Goal: Find specific page/section: Find specific page/section

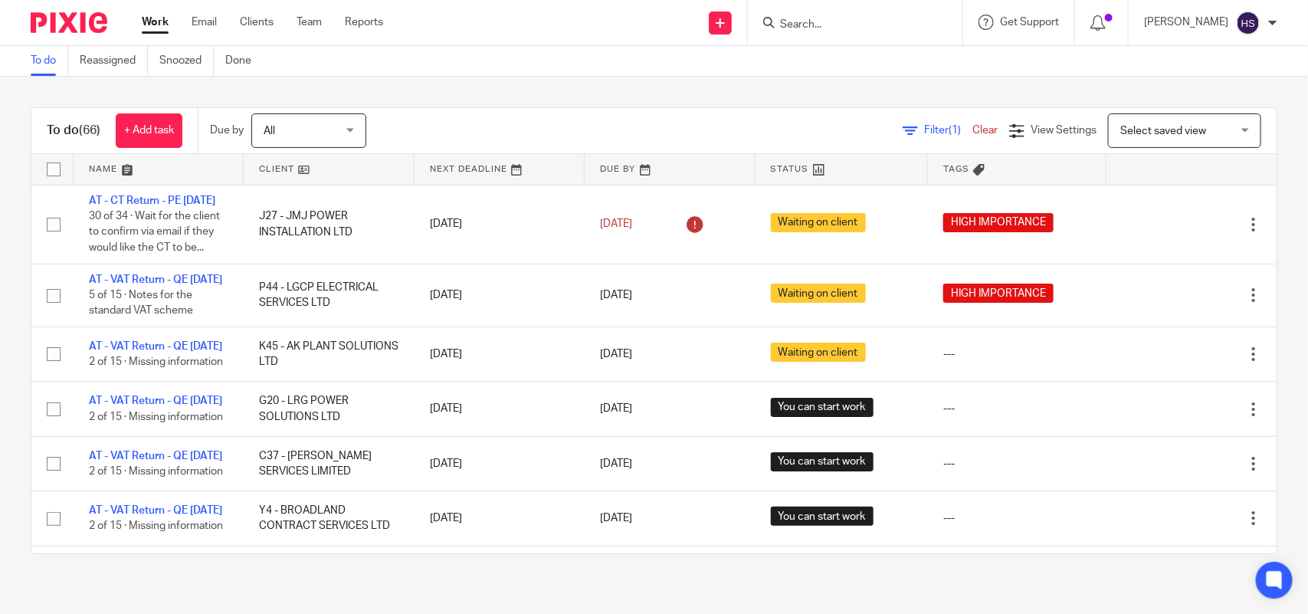
click at [470, 108] on div "To do (66) + Add task Due by All All Today Tomorrow This week Next week This mo…" at bounding box center [654, 131] width 1246 height 46
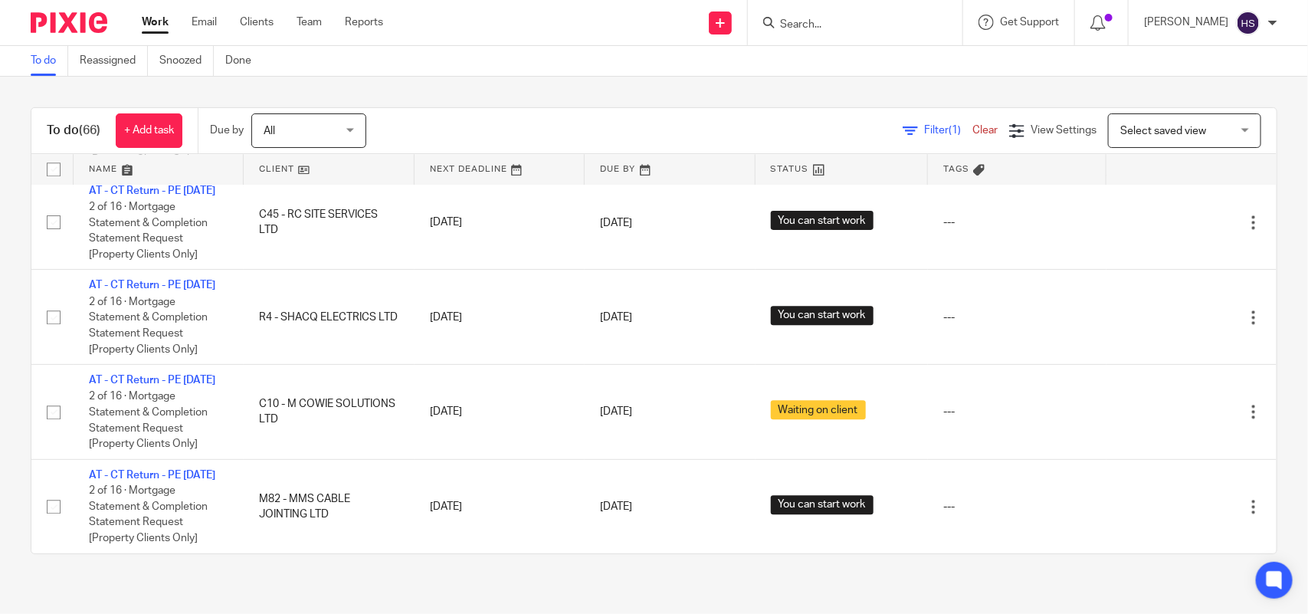
click at [158, 21] on link "Work" at bounding box center [155, 22] width 27 height 15
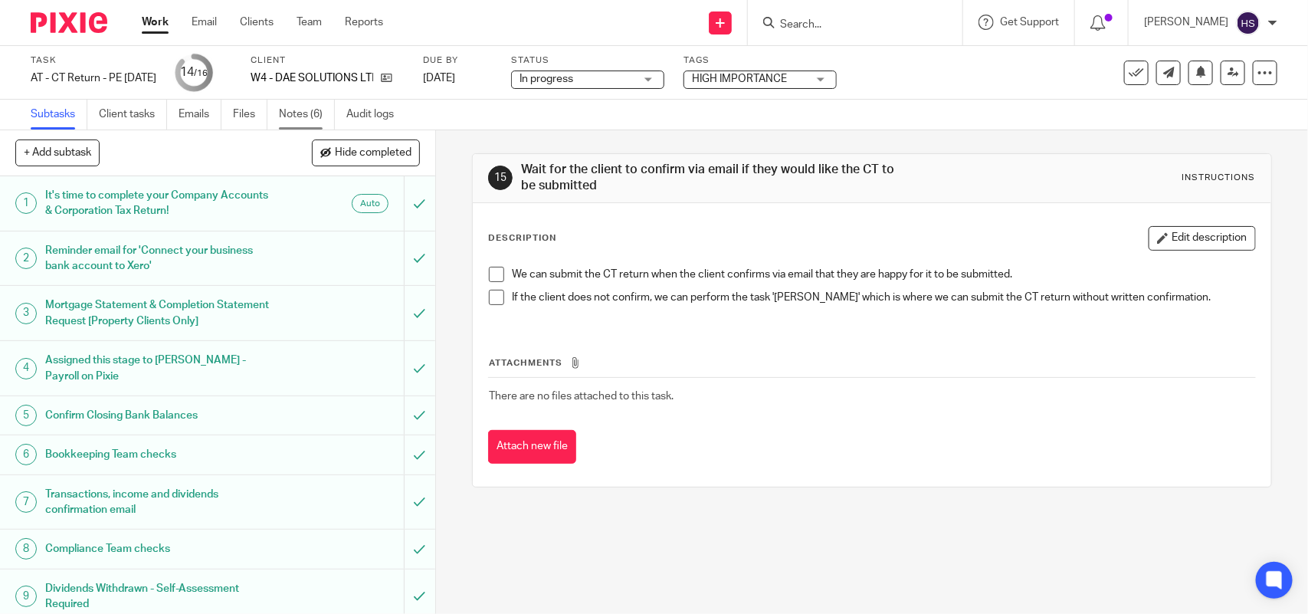
click at [317, 106] on link "Notes (6)" at bounding box center [307, 115] width 56 height 30
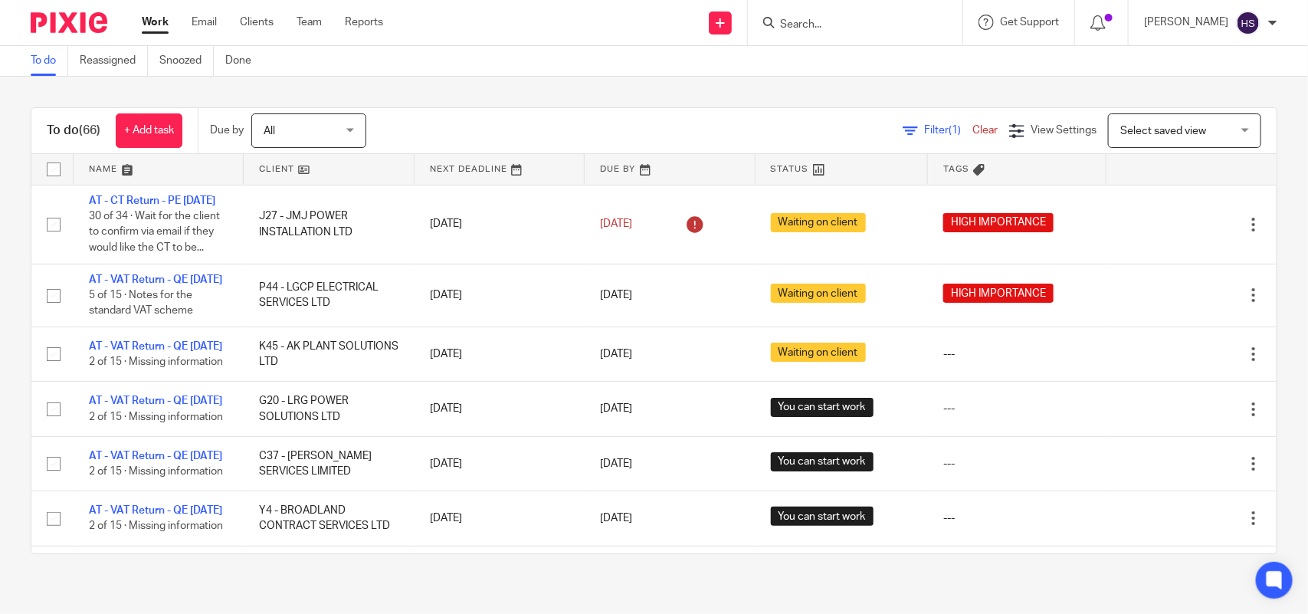
click at [541, 100] on div "To do (66) + Add task Due by All All Today Tomorrow This week Next week This mo…" at bounding box center [654, 331] width 1308 height 508
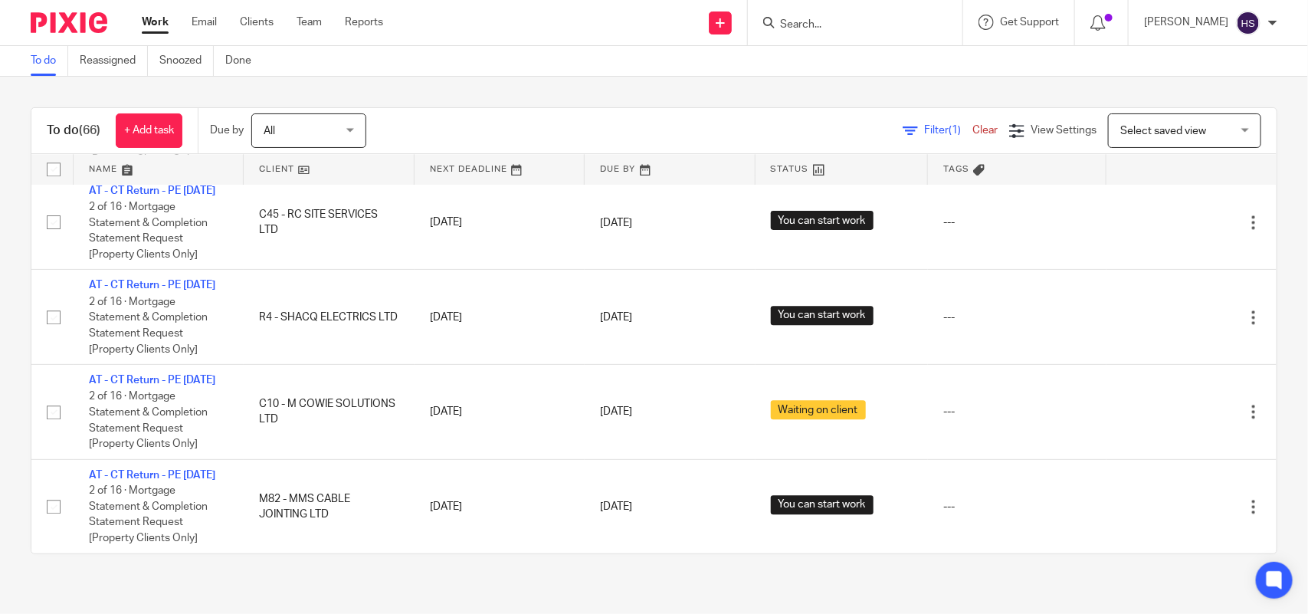
click at [153, 28] on link "Work" at bounding box center [155, 22] width 27 height 15
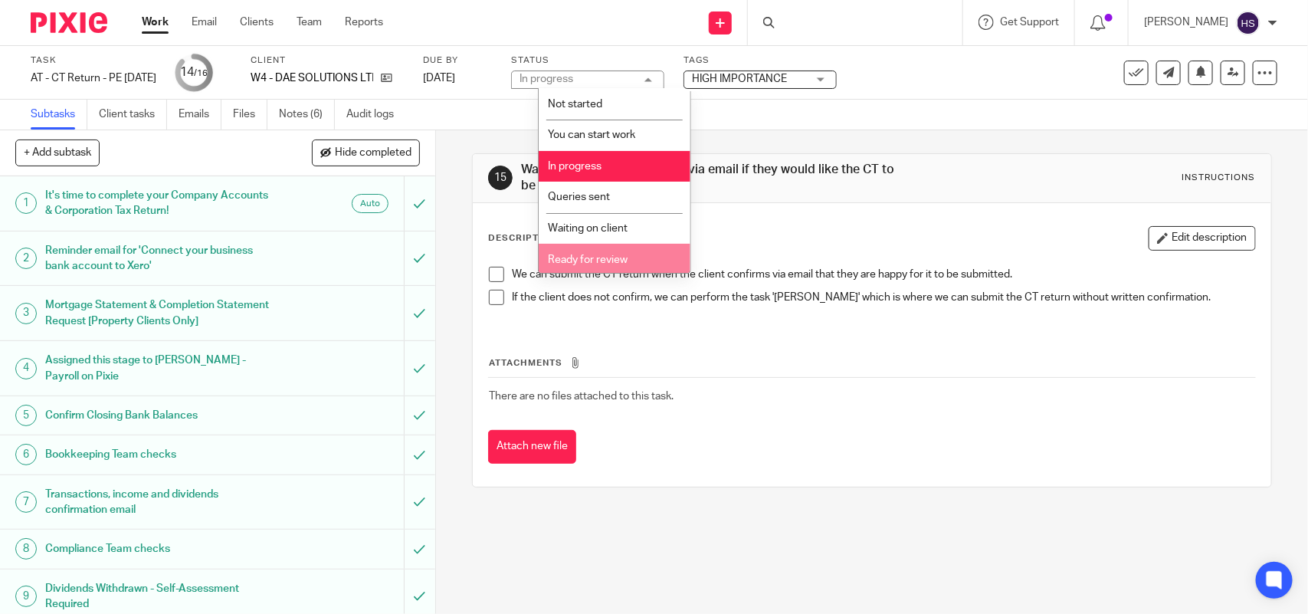
scroll to position [62, 0]
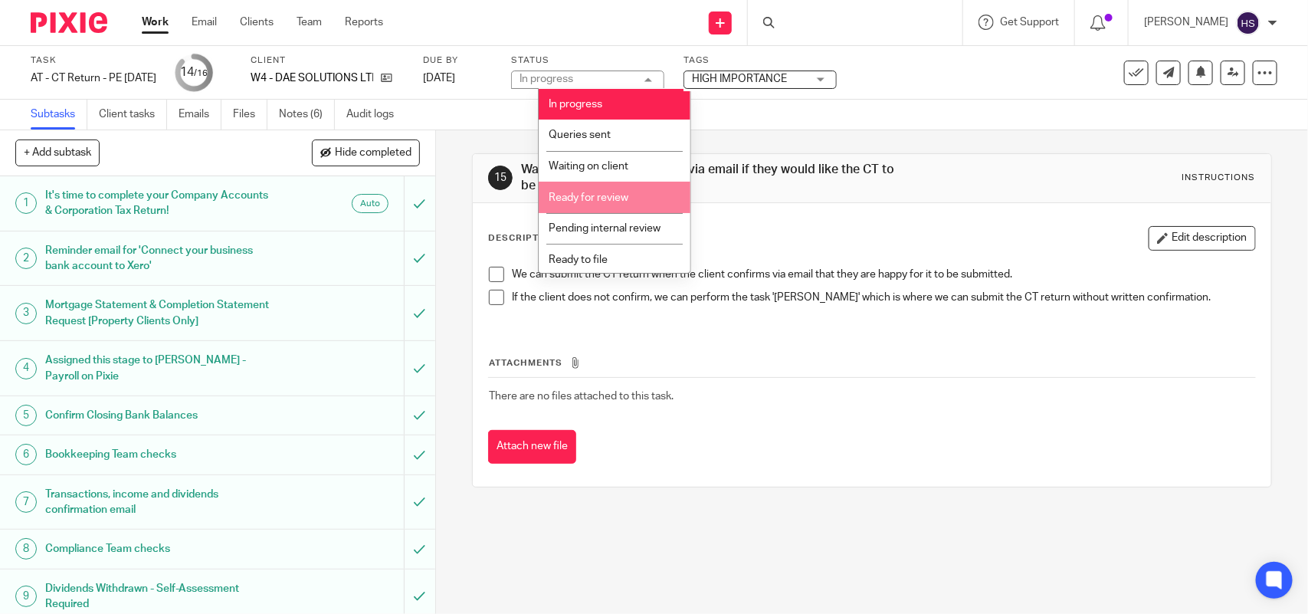
click at [629, 189] on li "Ready for review" at bounding box center [615, 197] width 152 height 31
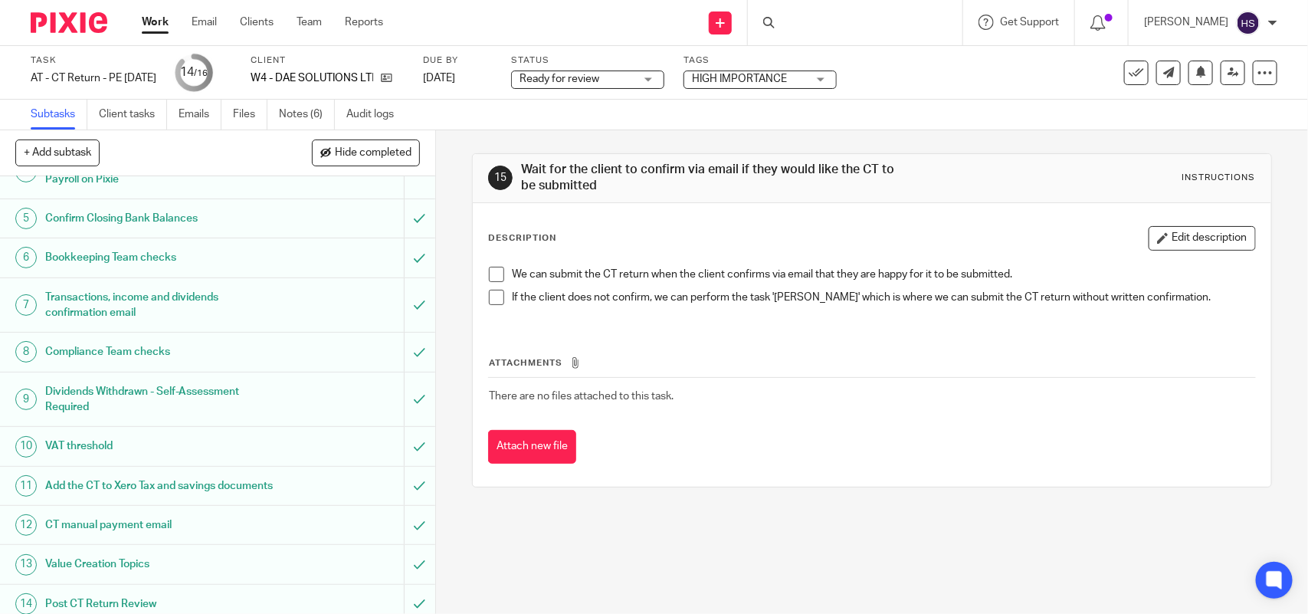
scroll to position [335, 0]
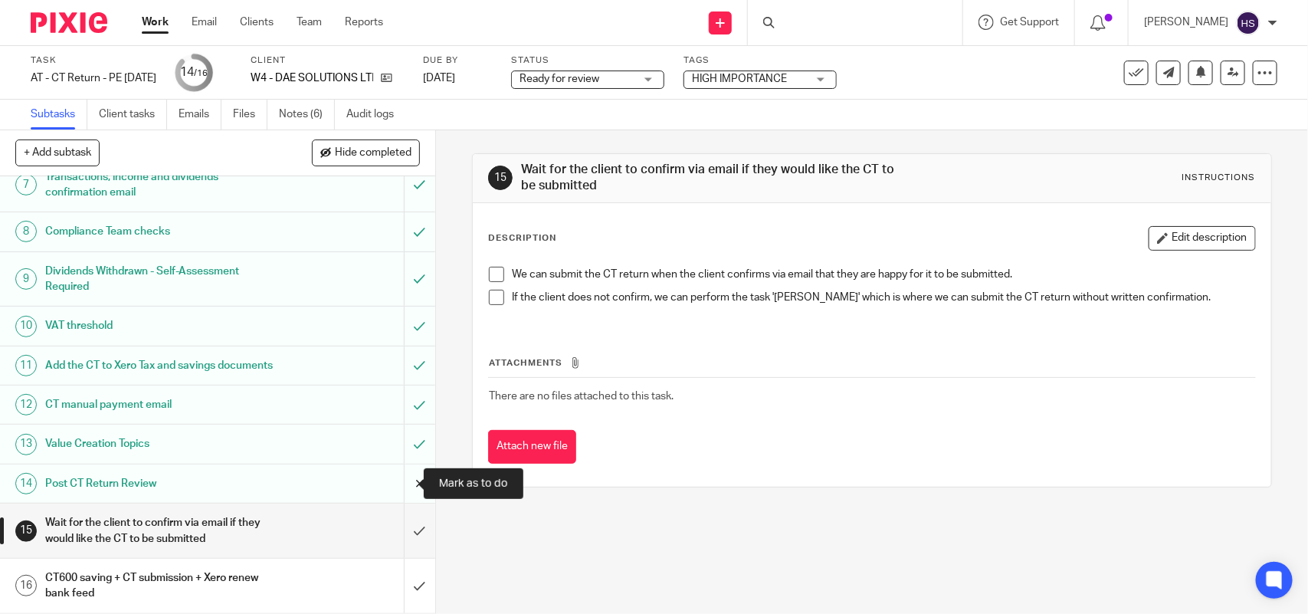
click at [403, 481] on input "submit" at bounding box center [217, 483] width 435 height 38
click at [407, 428] on input "submit" at bounding box center [217, 444] width 435 height 38
drag, startPoint x: 401, startPoint y: 409, endPoint x: 399, endPoint y: 376, distance: 33.0
click at [401, 408] on input "submit" at bounding box center [217, 405] width 435 height 38
click at [399, 364] on input "submit" at bounding box center [217, 365] width 435 height 38
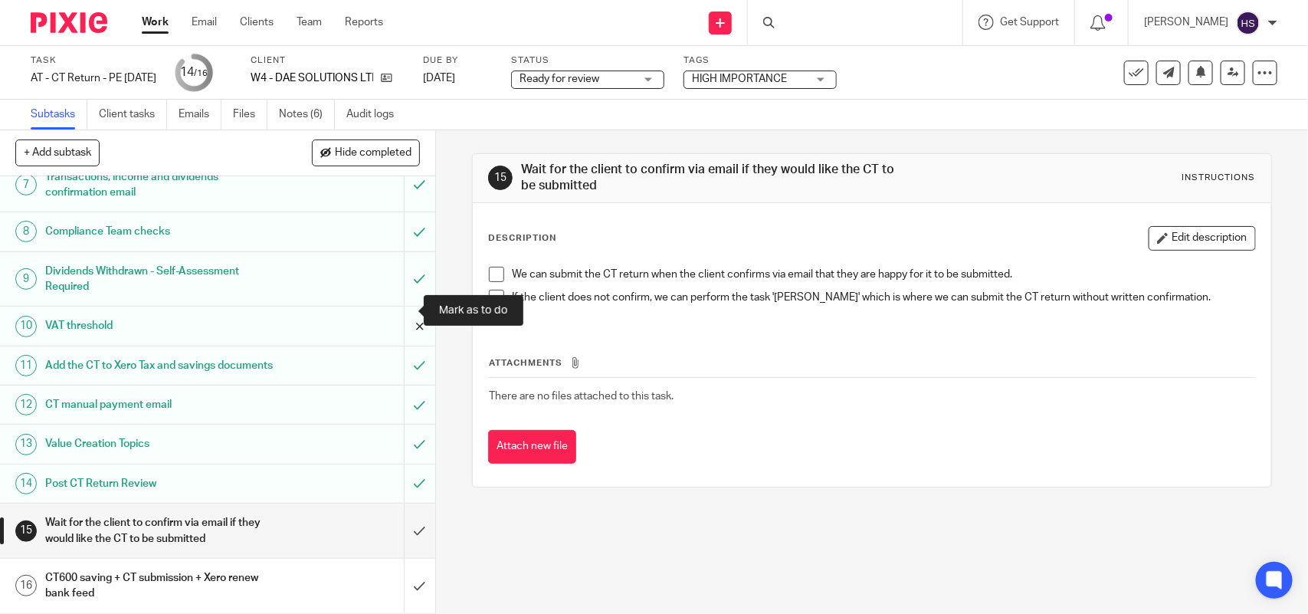
click at [400, 307] on input "submit" at bounding box center [217, 326] width 435 height 38
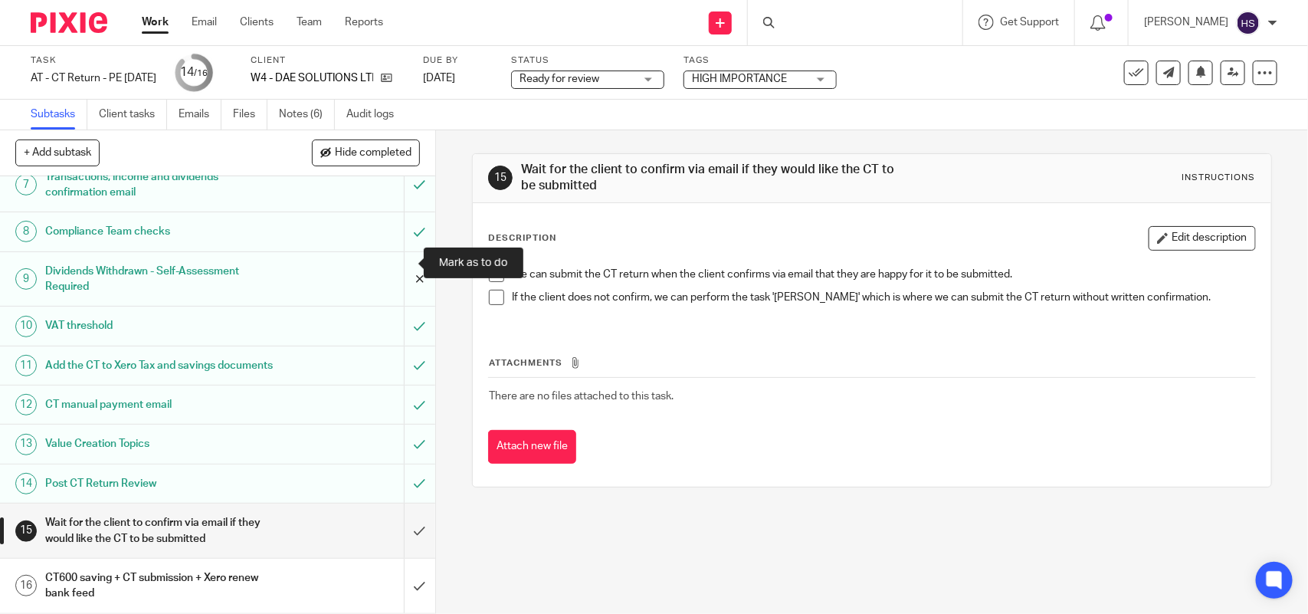
click at [402, 265] on input "submit" at bounding box center [217, 279] width 435 height 54
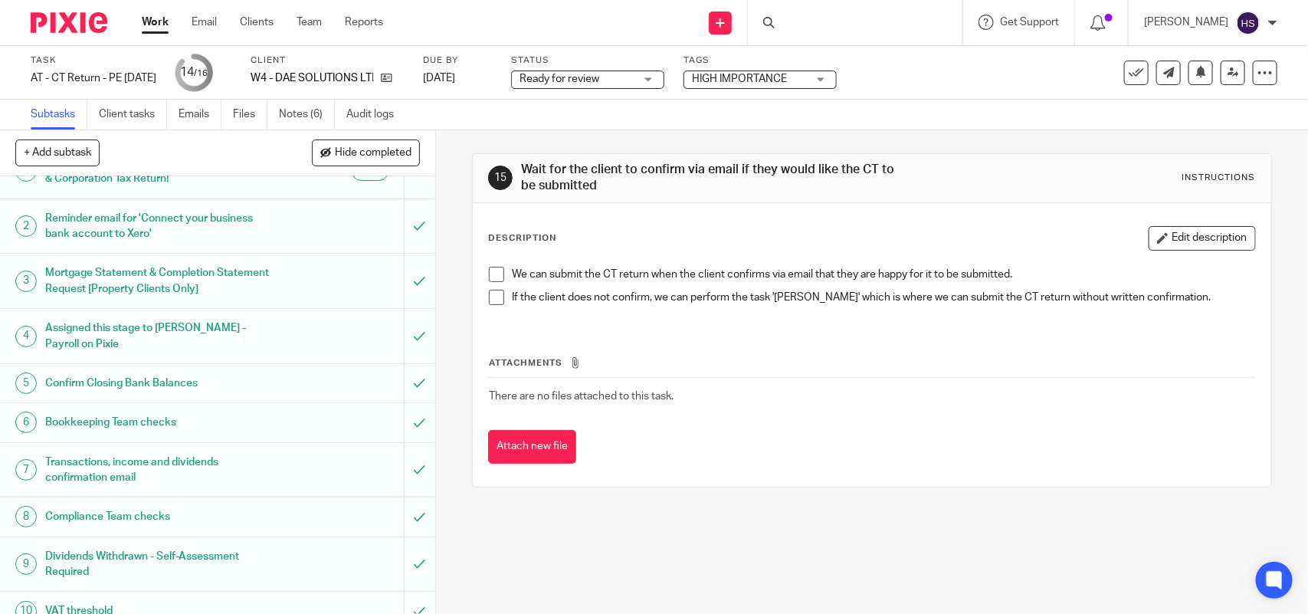
scroll to position [1, 0]
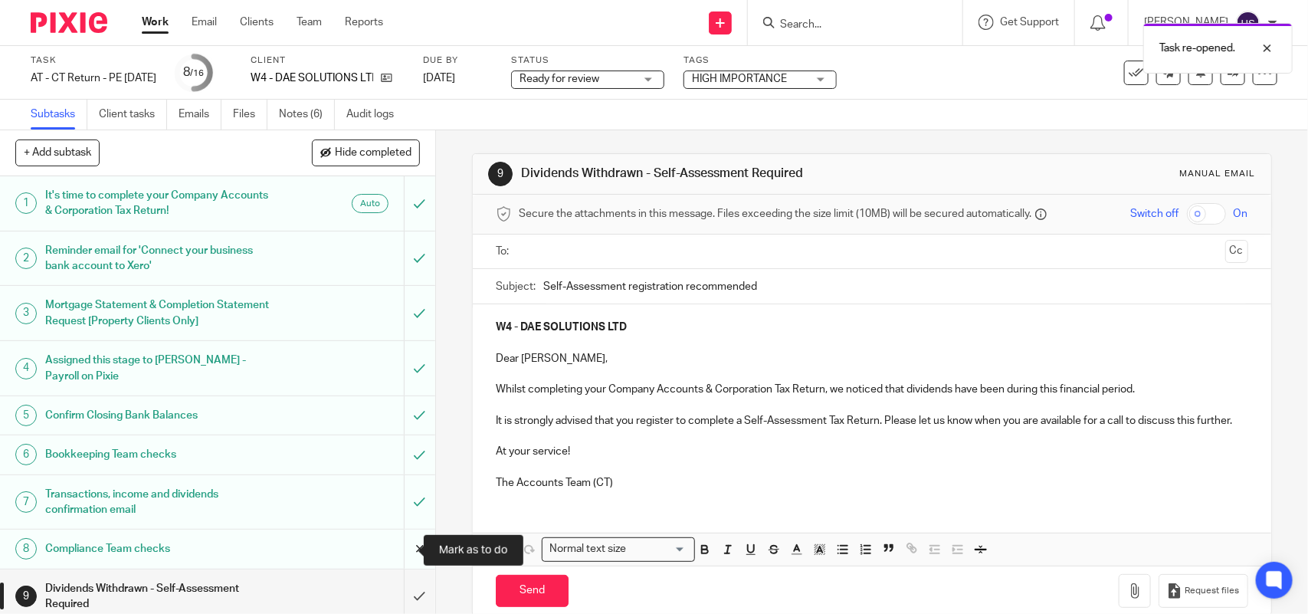
click at [399, 548] on input "submit" at bounding box center [217, 549] width 435 height 38
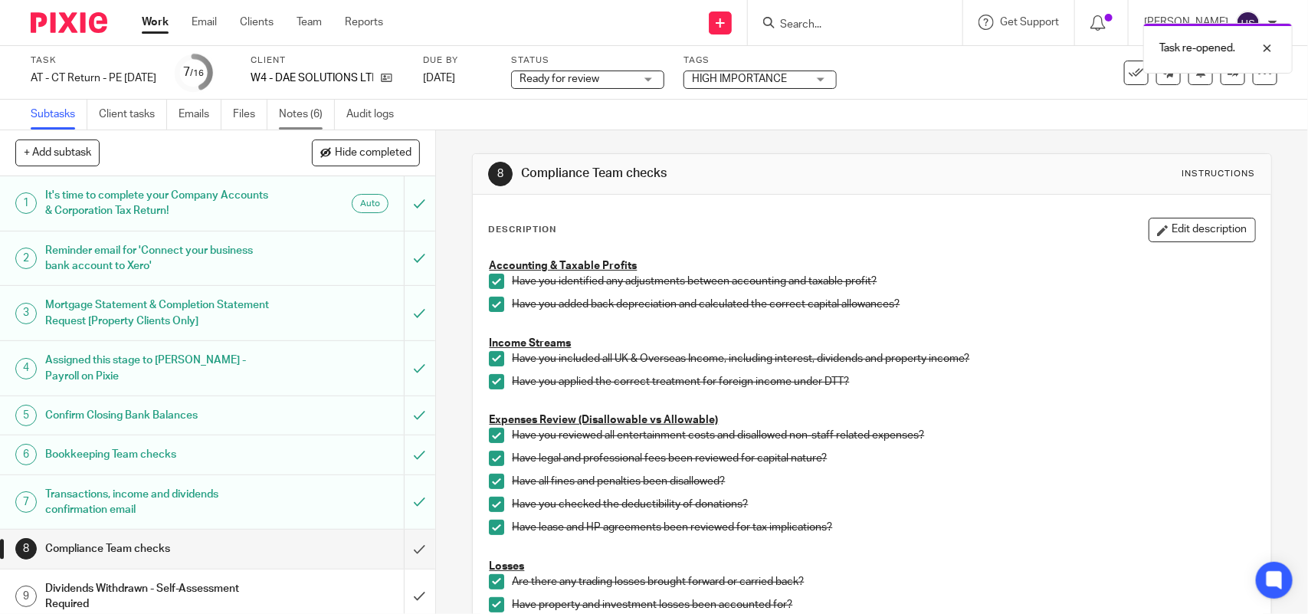
click at [304, 120] on link "Notes (6)" at bounding box center [307, 115] width 56 height 30
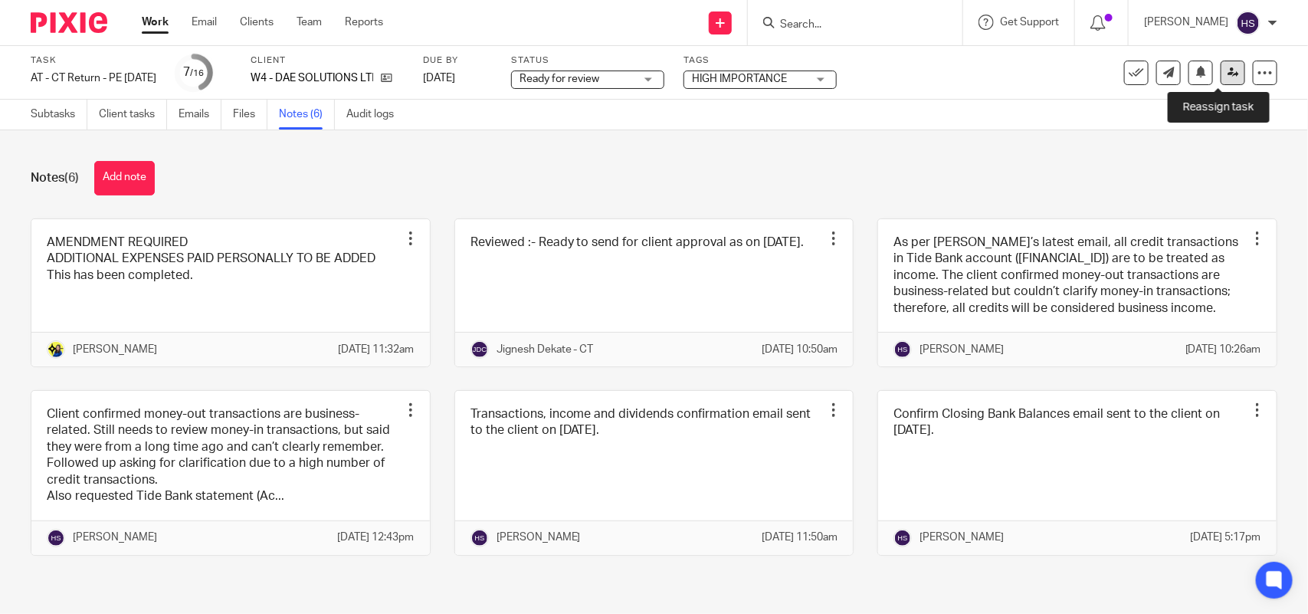
click at [1221, 77] on link at bounding box center [1233, 73] width 25 height 25
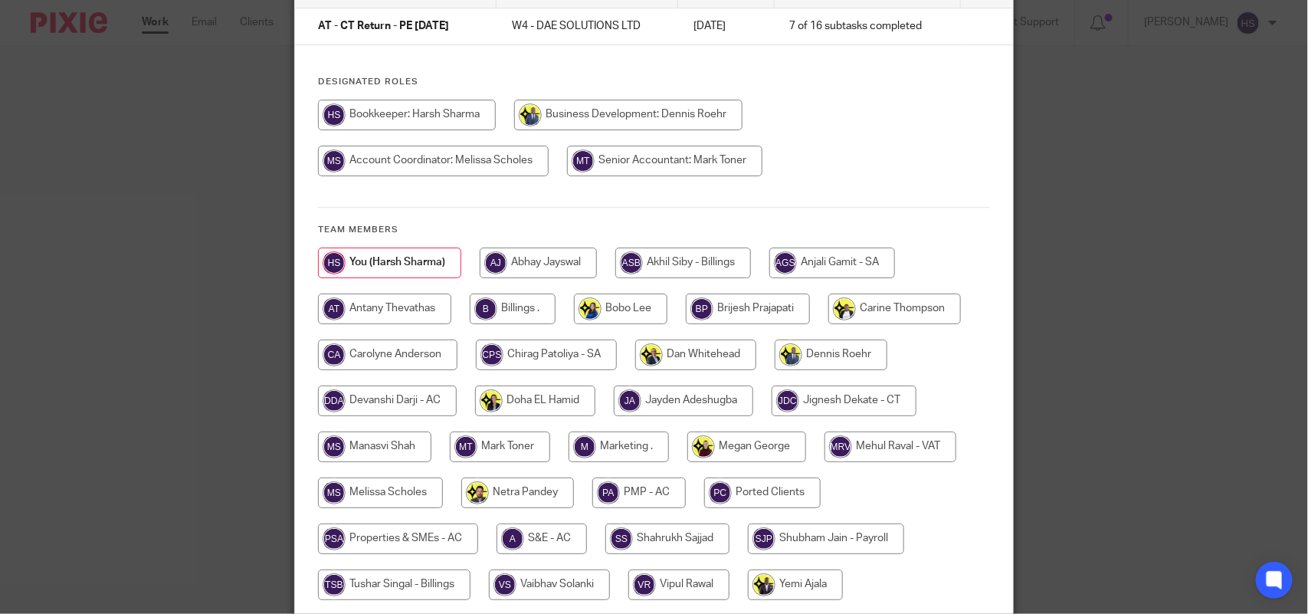
scroll to position [261, 0]
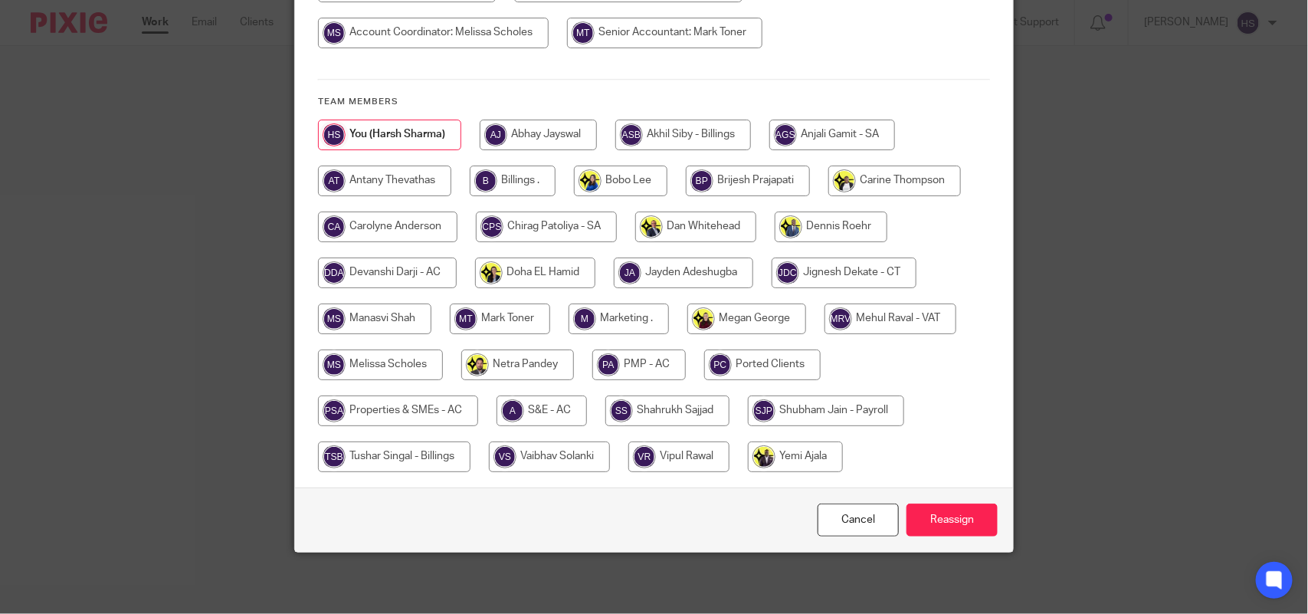
click at [822, 265] on input "radio" at bounding box center [844, 273] width 145 height 31
radio input "true"
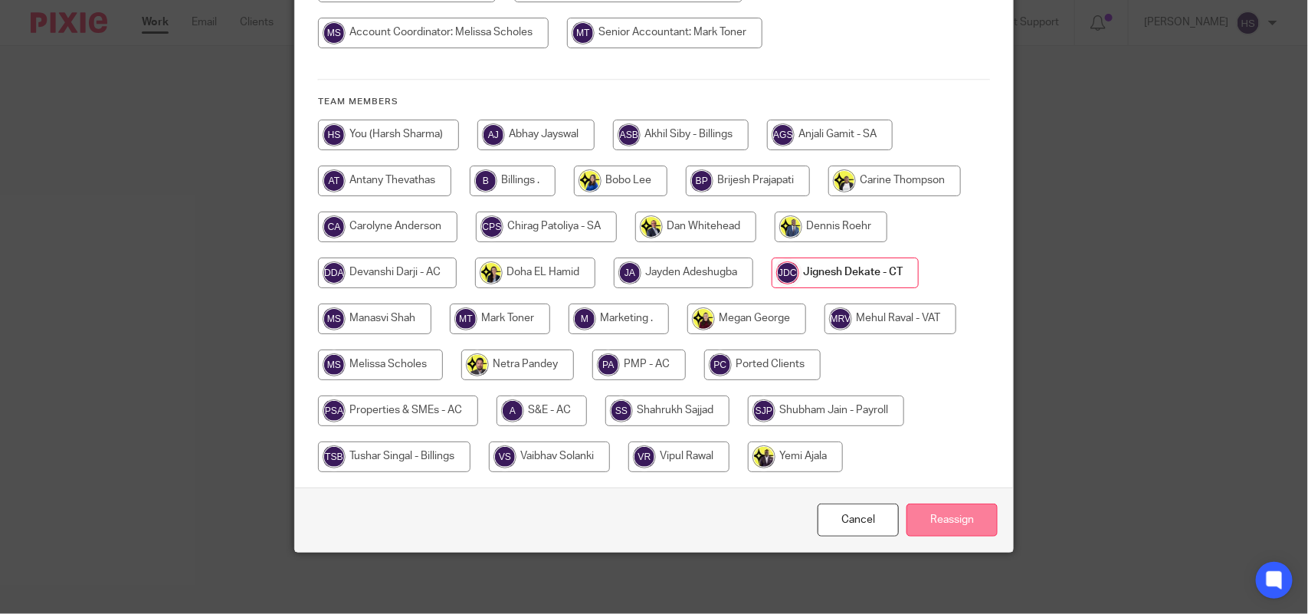
click at [966, 530] on input "Reassign" at bounding box center [952, 520] width 91 height 33
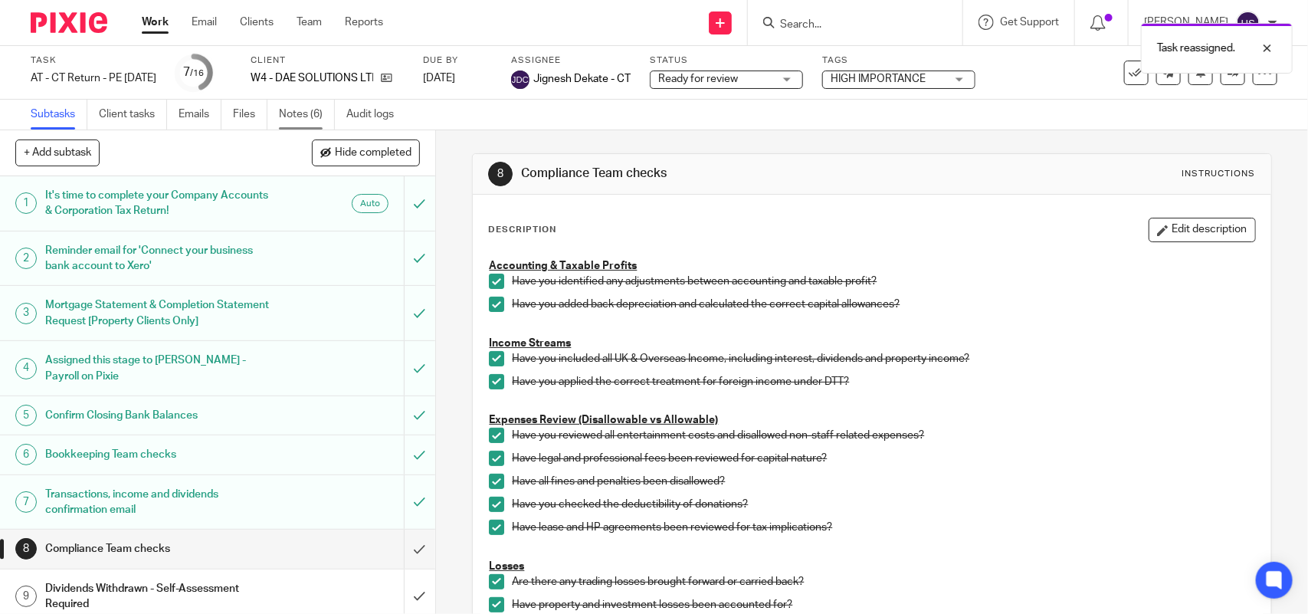
click at [305, 125] on link "Notes (6)" at bounding box center [307, 115] width 56 height 30
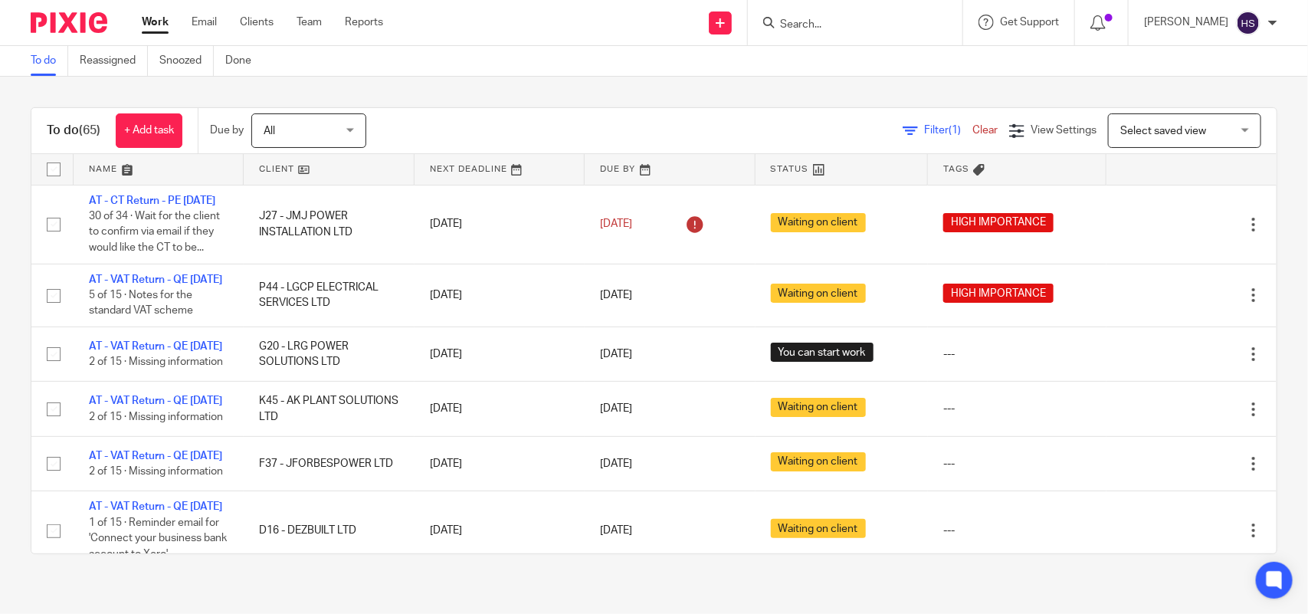
click at [642, 86] on div "To do (65) + Add task Due by All All [DATE] [DATE] This week Next week This mon…" at bounding box center [654, 331] width 1308 height 508
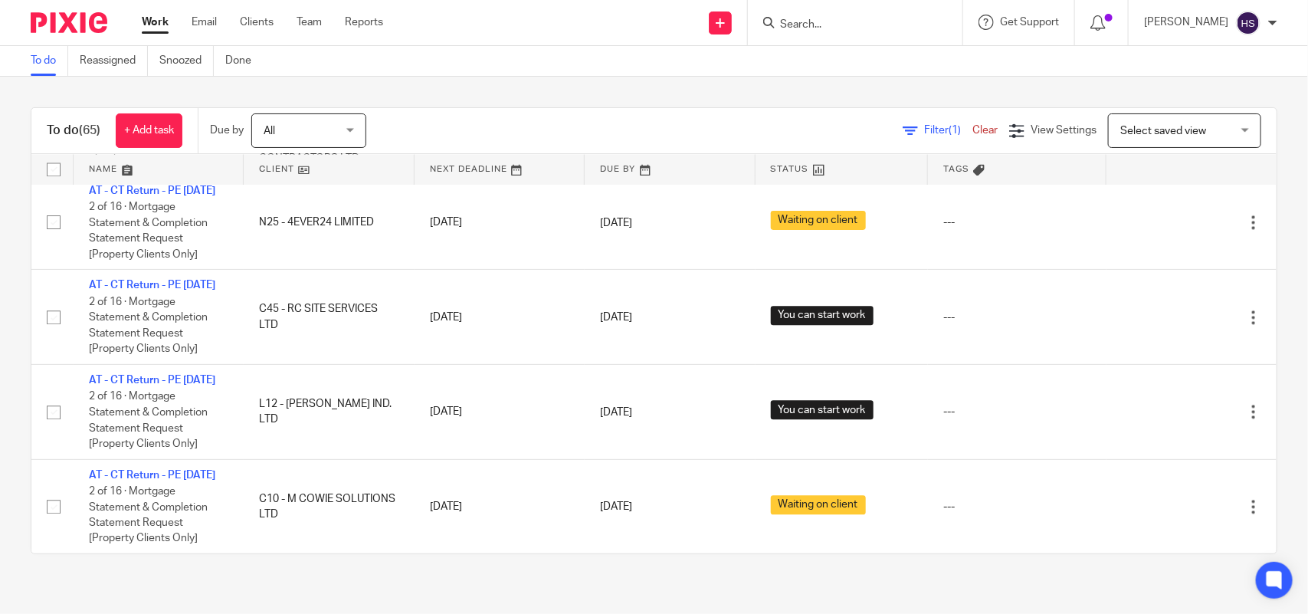
scroll to position [5349, 0]
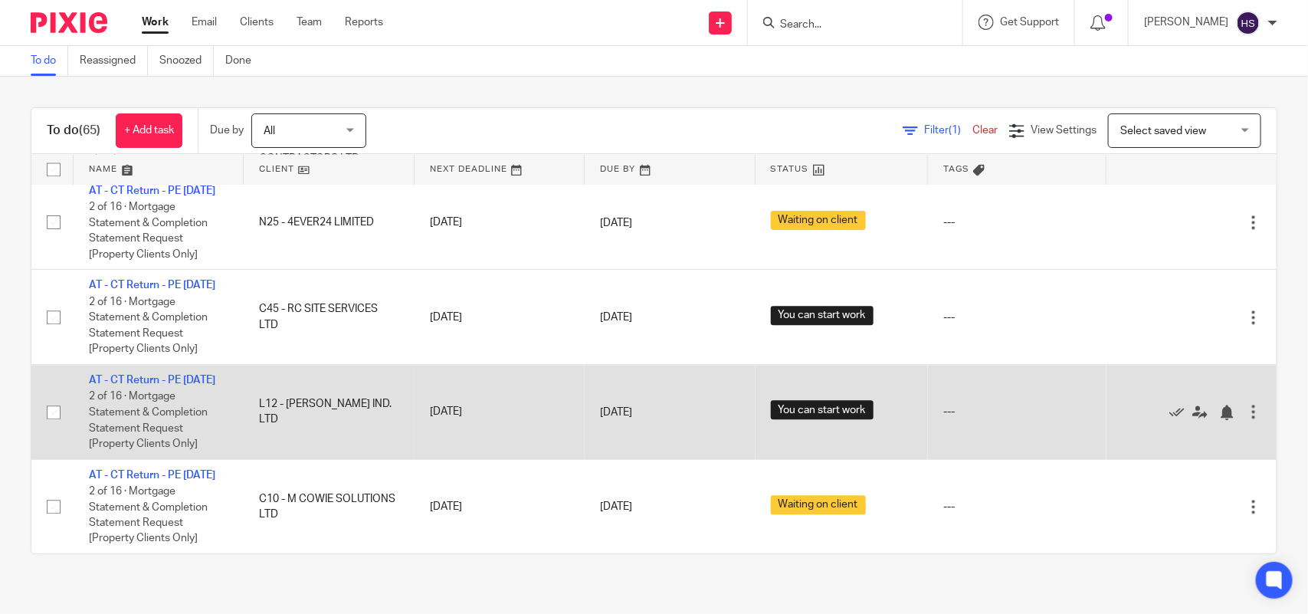
drag, startPoint x: 441, startPoint y: 504, endPoint x: 468, endPoint y: 426, distance: 82.2
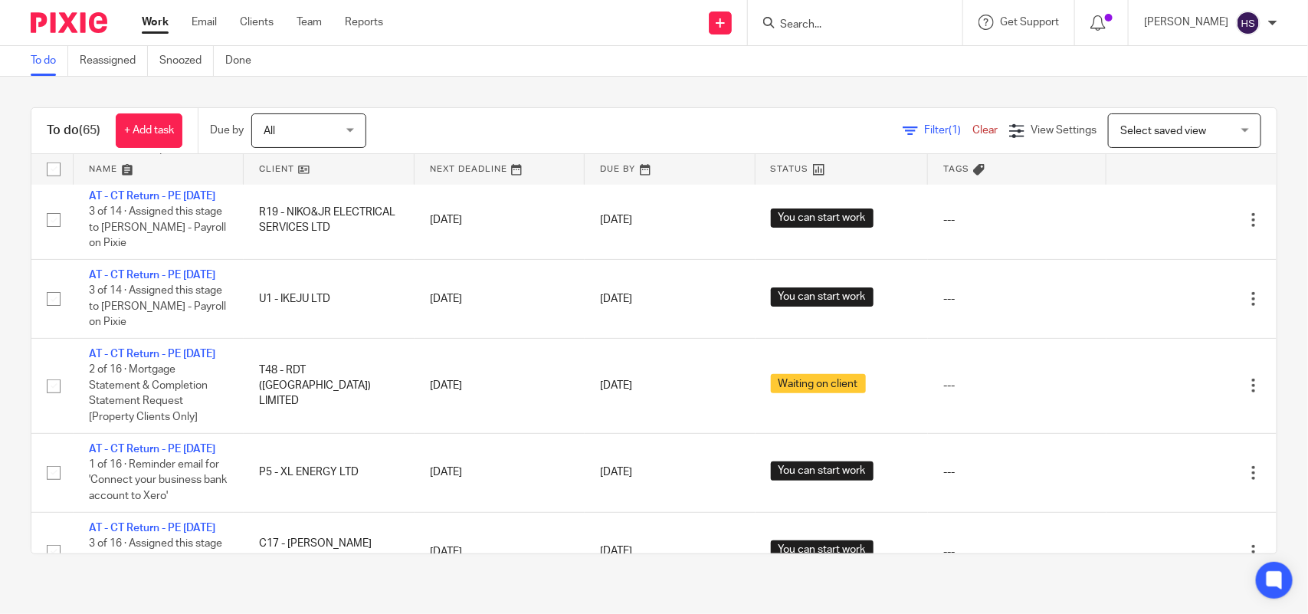
scroll to position [3049, 0]
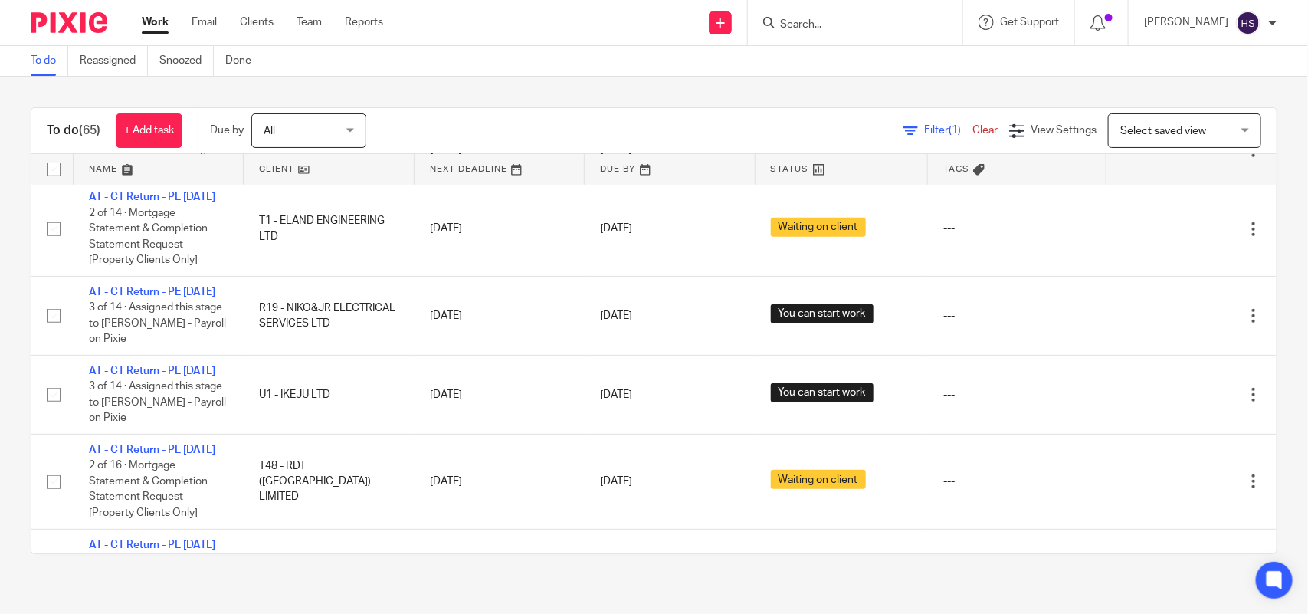
click at [842, 23] on input "Search" at bounding box center [848, 25] width 138 height 14
type input "AS"
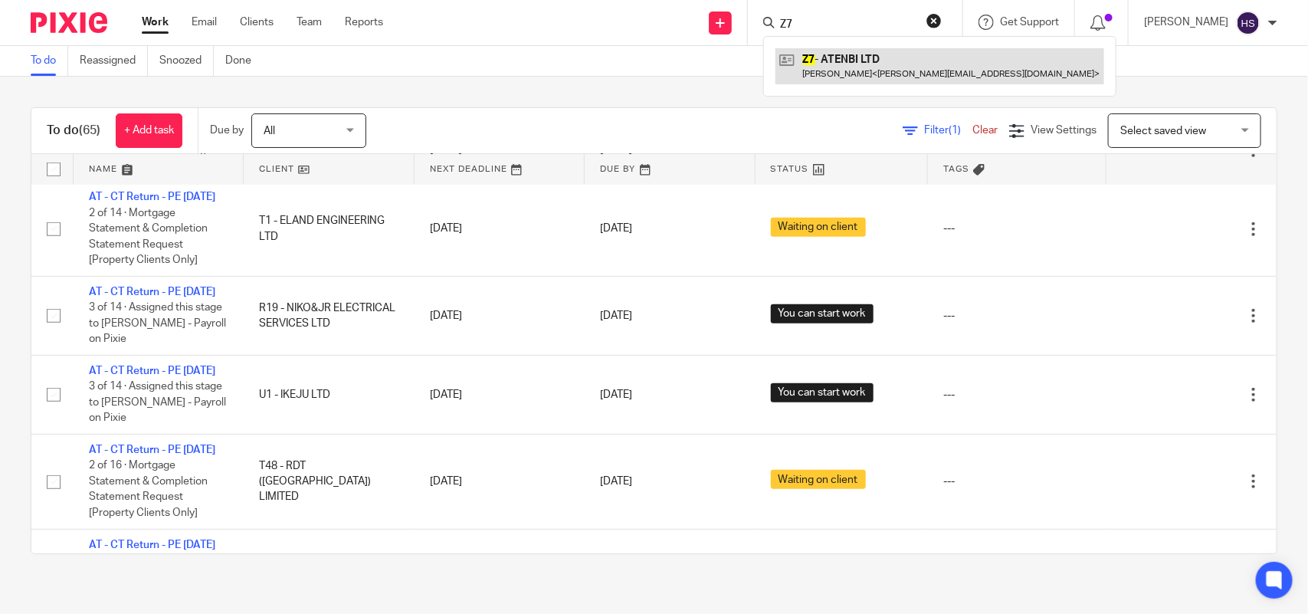
type input "Z7"
click at [917, 48] on link at bounding box center [940, 65] width 329 height 35
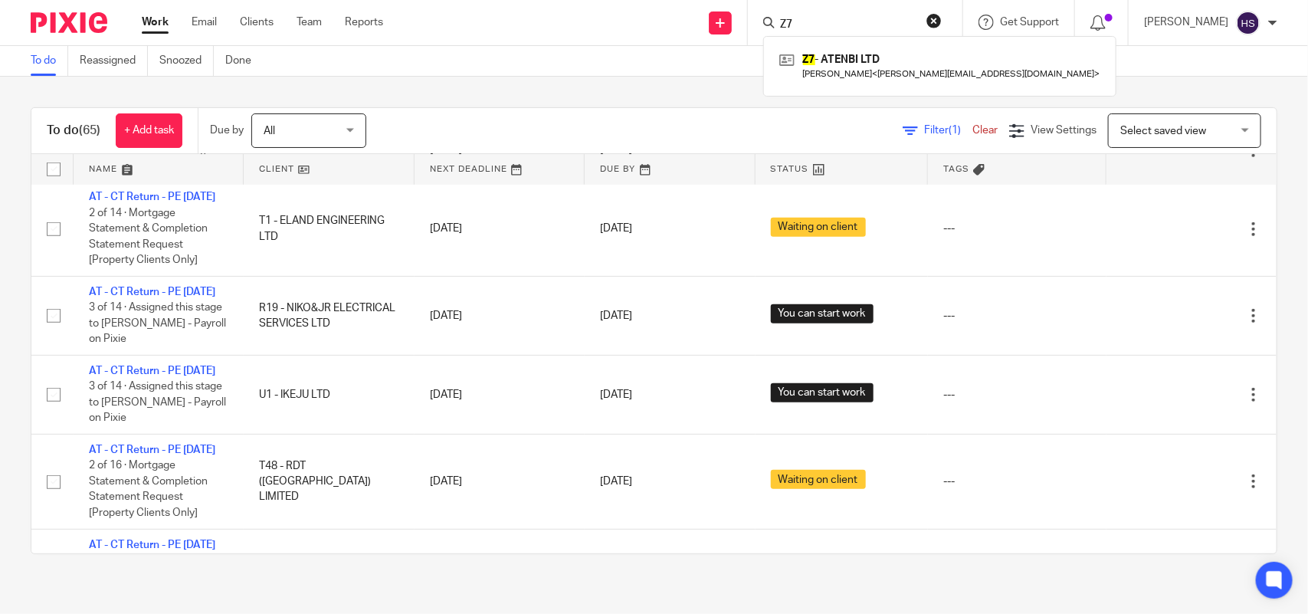
drag, startPoint x: 952, startPoint y: 17, endPoint x: 917, endPoint y: 24, distance: 35.9
click at [942, 17] on button "reset" at bounding box center [934, 20] width 15 height 15
click at [863, 25] on input "Search" at bounding box center [848, 25] width 138 height 14
type input "O49"
click at [842, 61] on link at bounding box center [905, 65] width 259 height 35
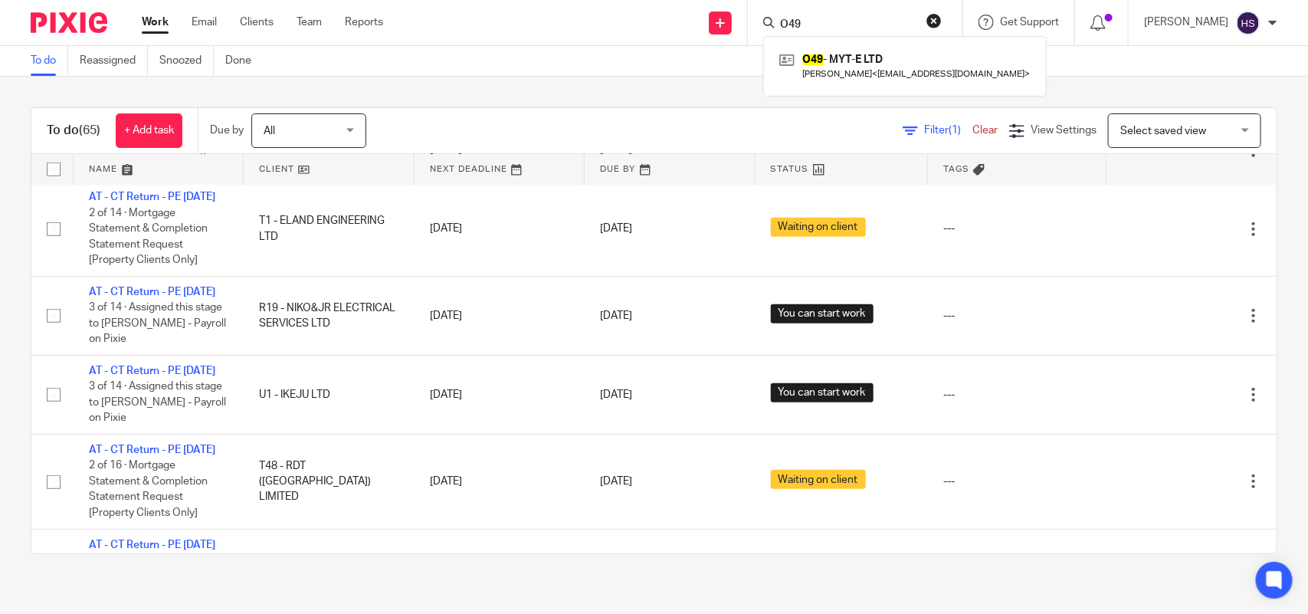
click at [940, 20] on form "O49" at bounding box center [860, 22] width 163 height 19
click at [942, 20] on button "reset" at bounding box center [934, 20] width 15 height 15
click at [884, 25] on input "Search" at bounding box center [848, 25] width 138 height 14
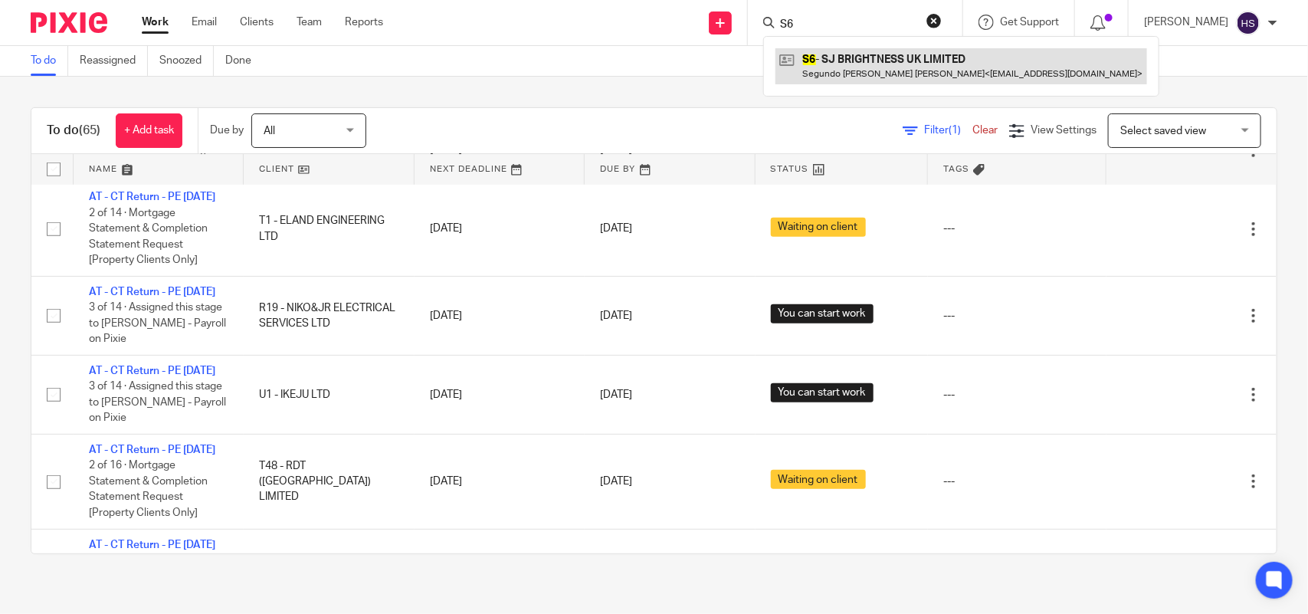
type input "S6"
click at [897, 59] on link at bounding box center [962, 65] width 372 height 35
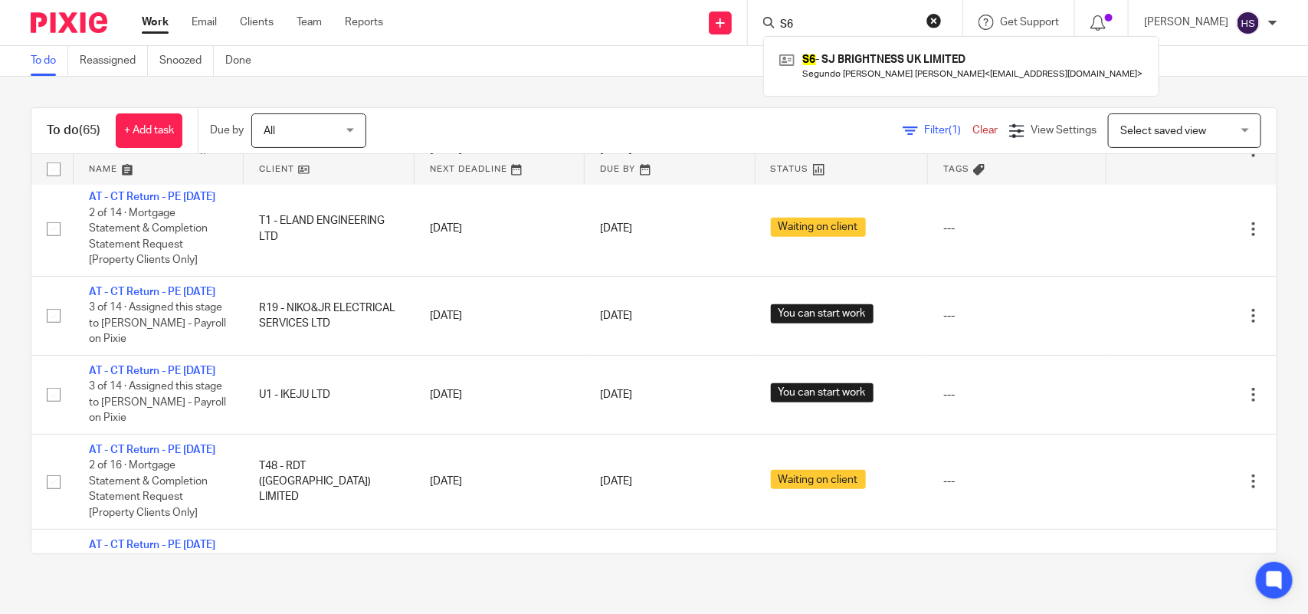
click at [942, 14] on button "reset" at bounding box center [934, 20] width 15 height 15
click at [886, 27] on input "Search" at bounding box center [848, 25] width 138 height 14
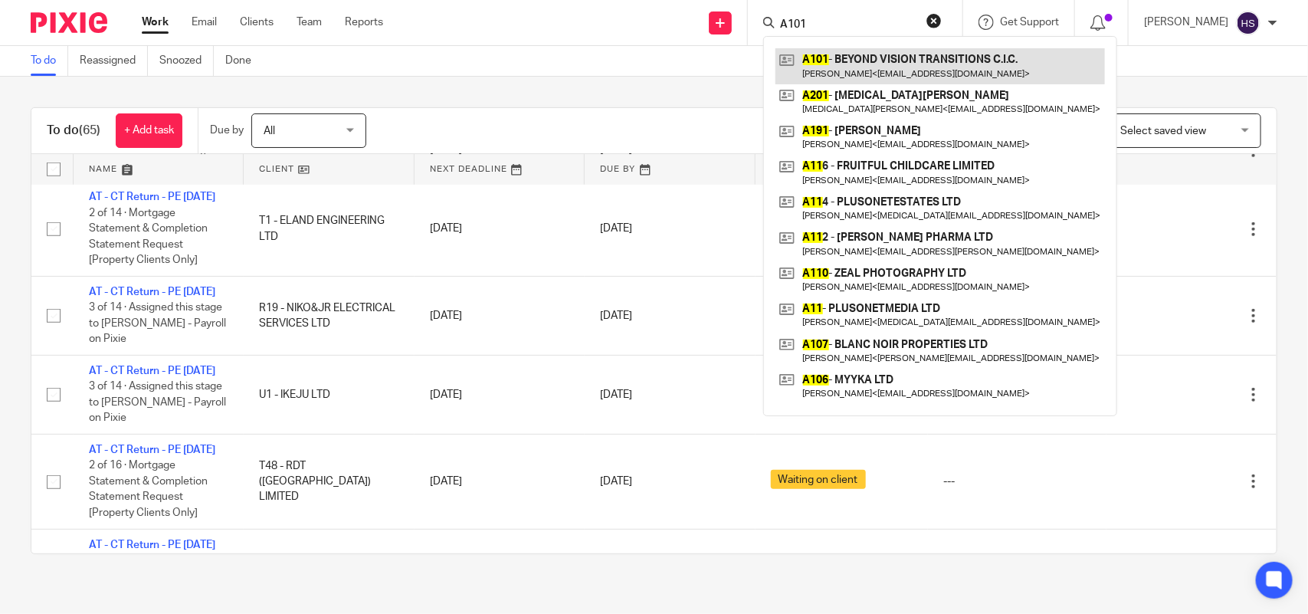
type input "A101"
click at [902, 66] on link at bounding box center [941, 65] width 330 height 35
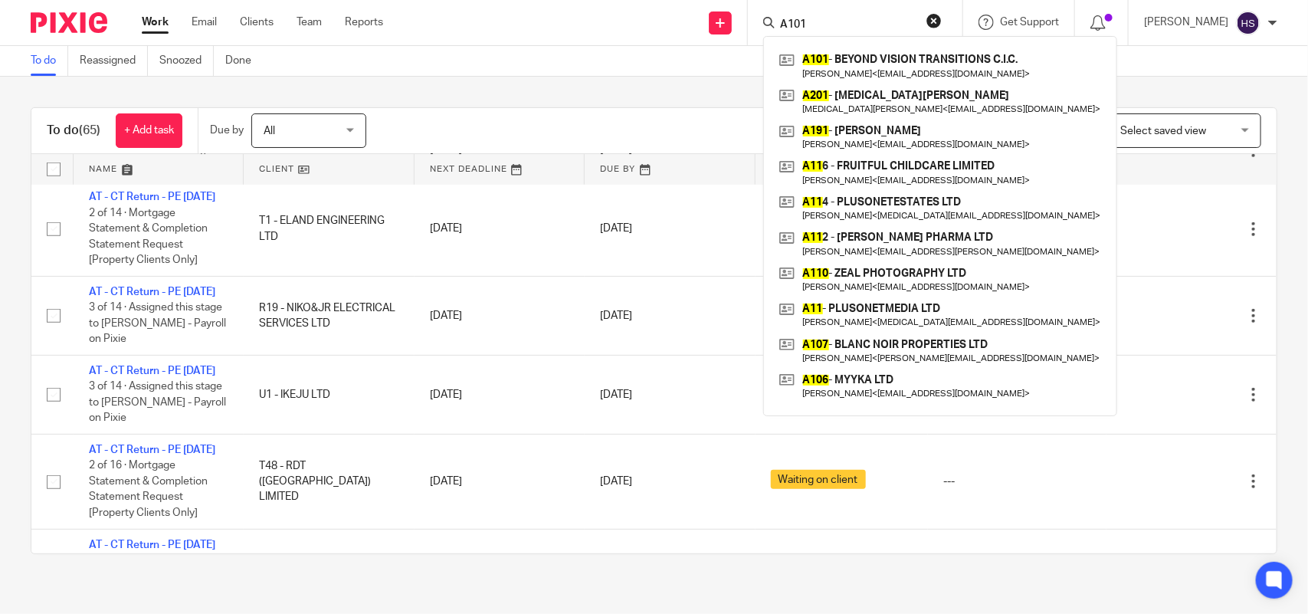
click at [942, 19] on button "reset" at bounding box center [934, 20] width 15 height 15
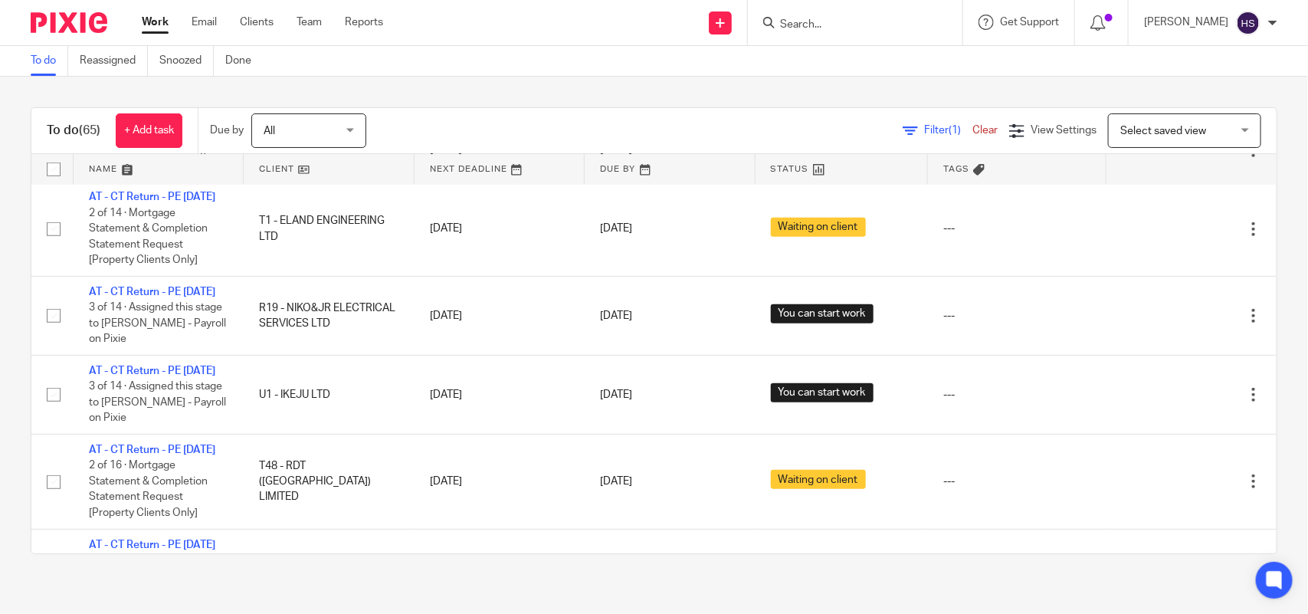
click at [863, 21] on input "Search" at bounding box center [848, 25] width 138 height 14
paste input "Adrian Adams"
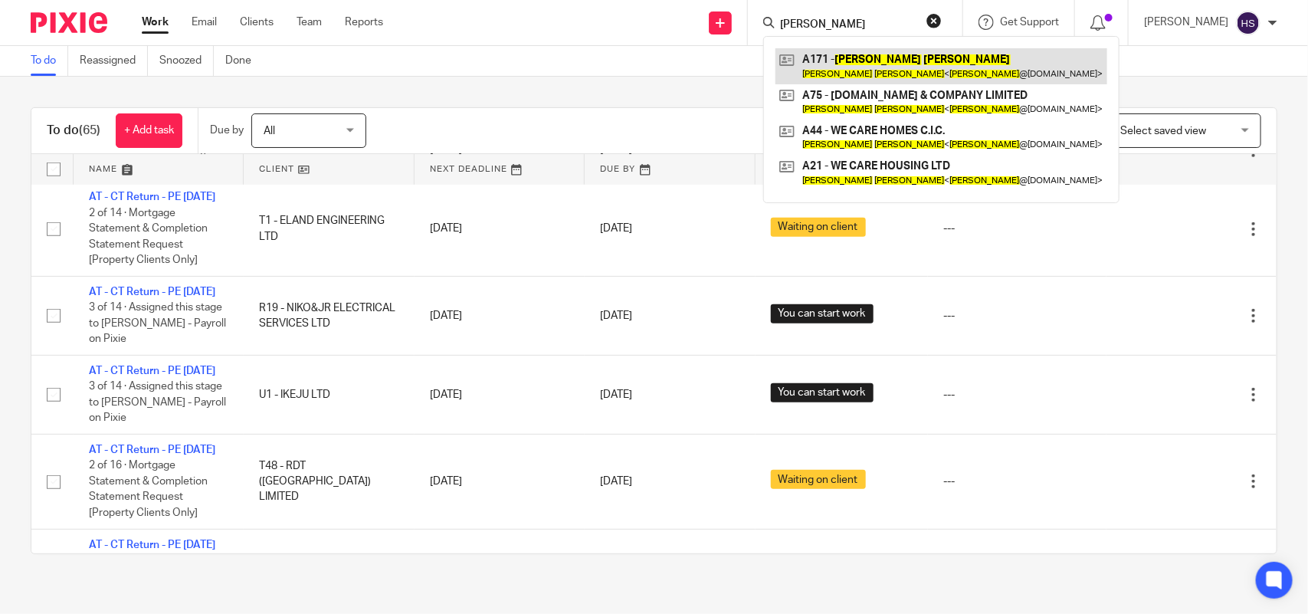
type input "Adrian Adams"
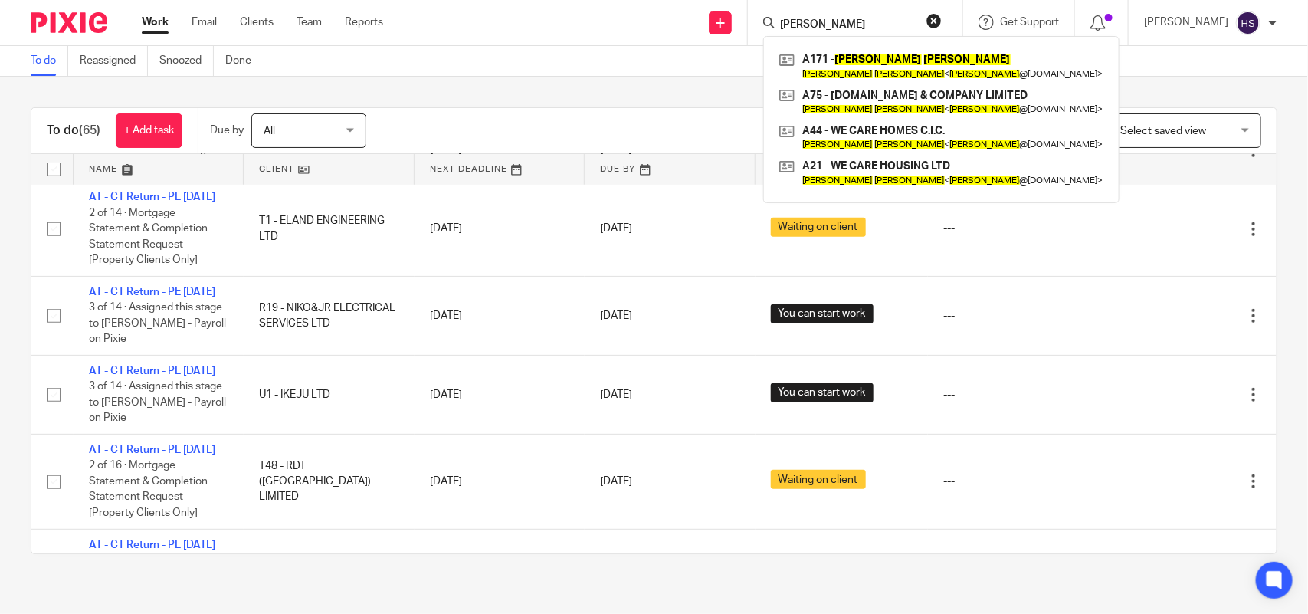
click at [942, 19] on button "reset" at bounding box center [934, 20] width 15 height 15
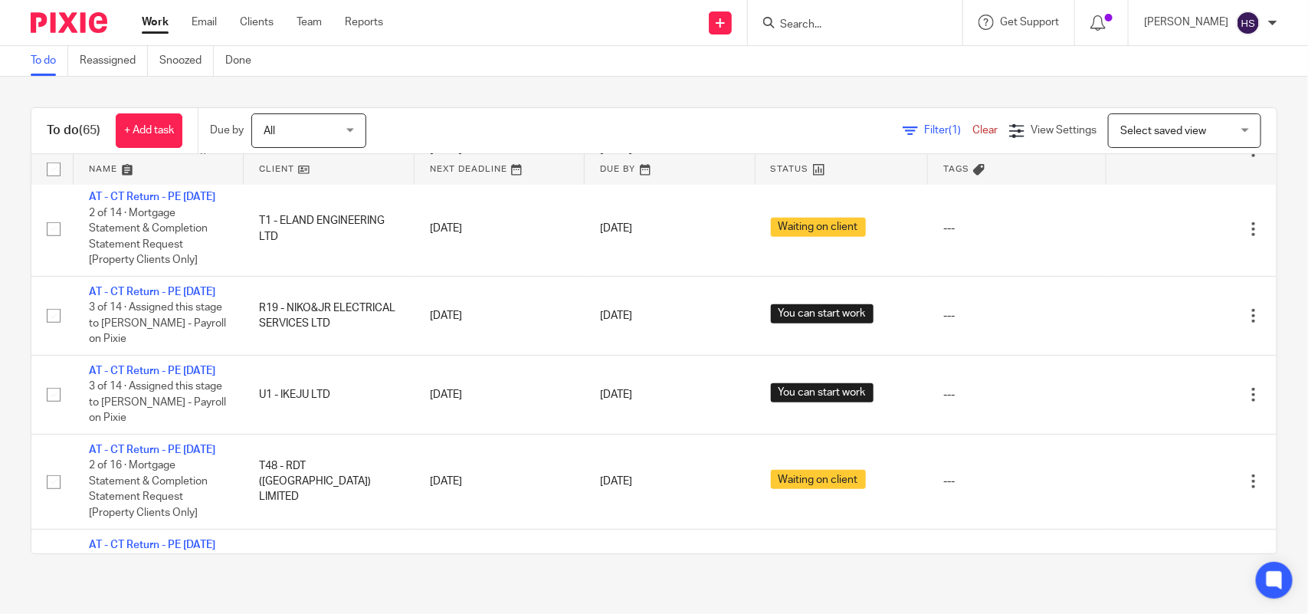
click at [871, 28] on input "Search" at bounding box center [848, 25] width 138 height 14
type input "D19"
click at [871, 44] on div "D19 - DAXOL LIMITED Damian Dube < damiandion@yahoo.co.uk >" at bounding box center [905, 66] width 284 height 60
click at [867, 54] on link at bounding box center [905, 65] width 259 height 35
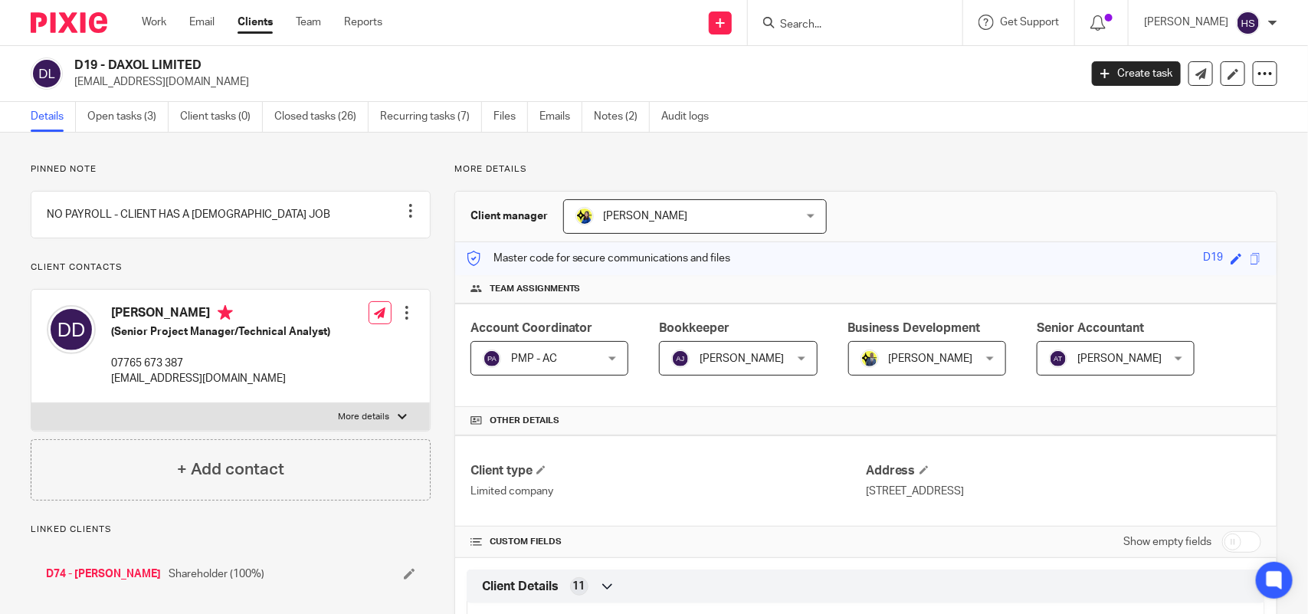
click at [828, 27] on input "Search" at bounding box center [848, 25] width 138 height 14
paste input "Scorp healthcare Nigera"
type input "Scorp healthcare Nigera"
click at [942, 13] on button "reset" at bounding box center [934, 20] width 15 height 15
click at [866, 21] on input "Search" at bounding box center [848, 25] width 138 height 14
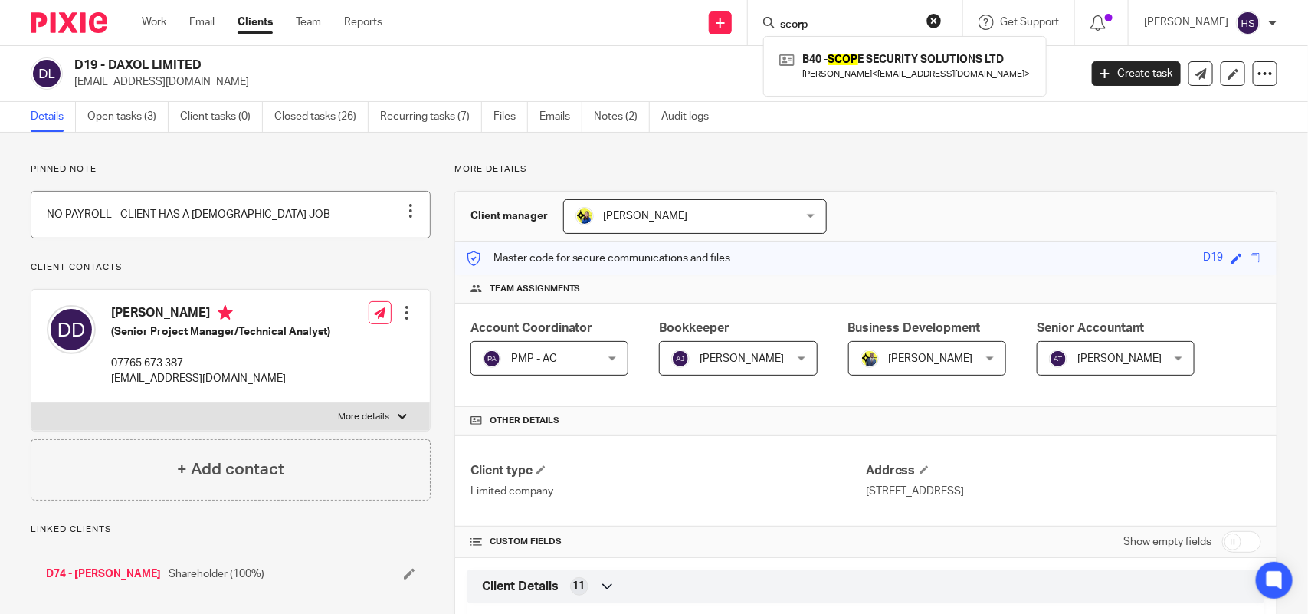
type input "scorp"
click at [942, 19] on button "reset" at bounding box center [934, 20] width 15 height 15
click at [829, 28] on input "Search" at bounding box center [848, 25] width 138 height 14
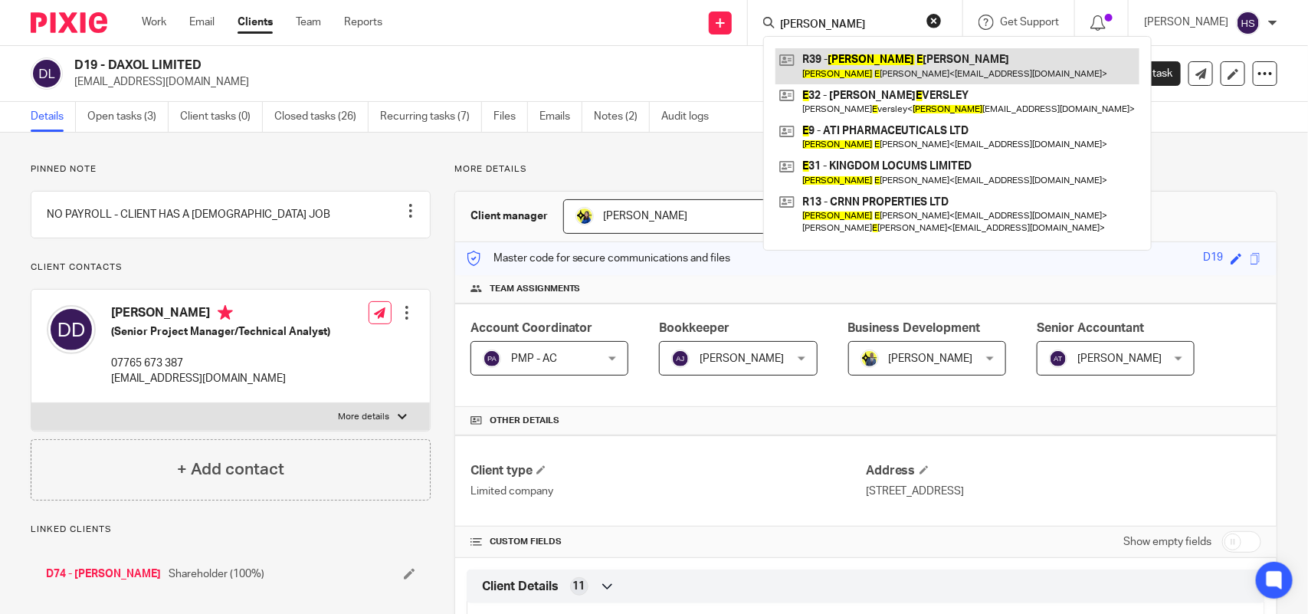
type input "RYAN E"
click at [847, 63] on link at bounding box center [958, 65] width 364 height 35
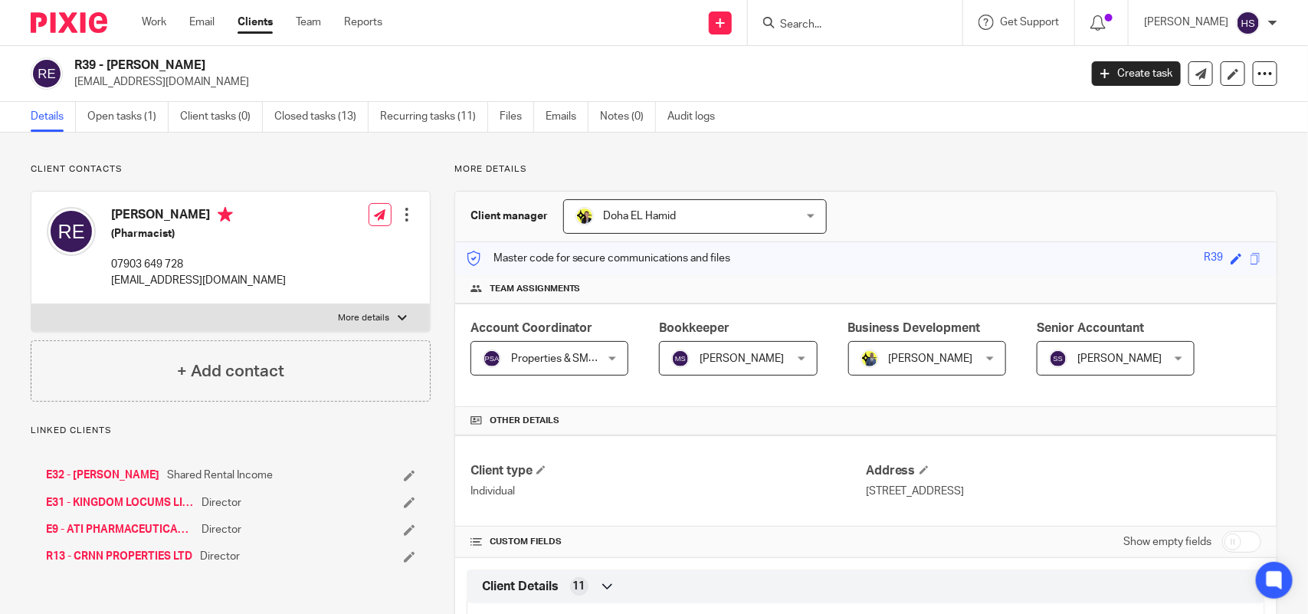
click at [836, 19] on input "Search" at bounding box center [848, 25] width 138 height 14
paste input "Rory Devlin"
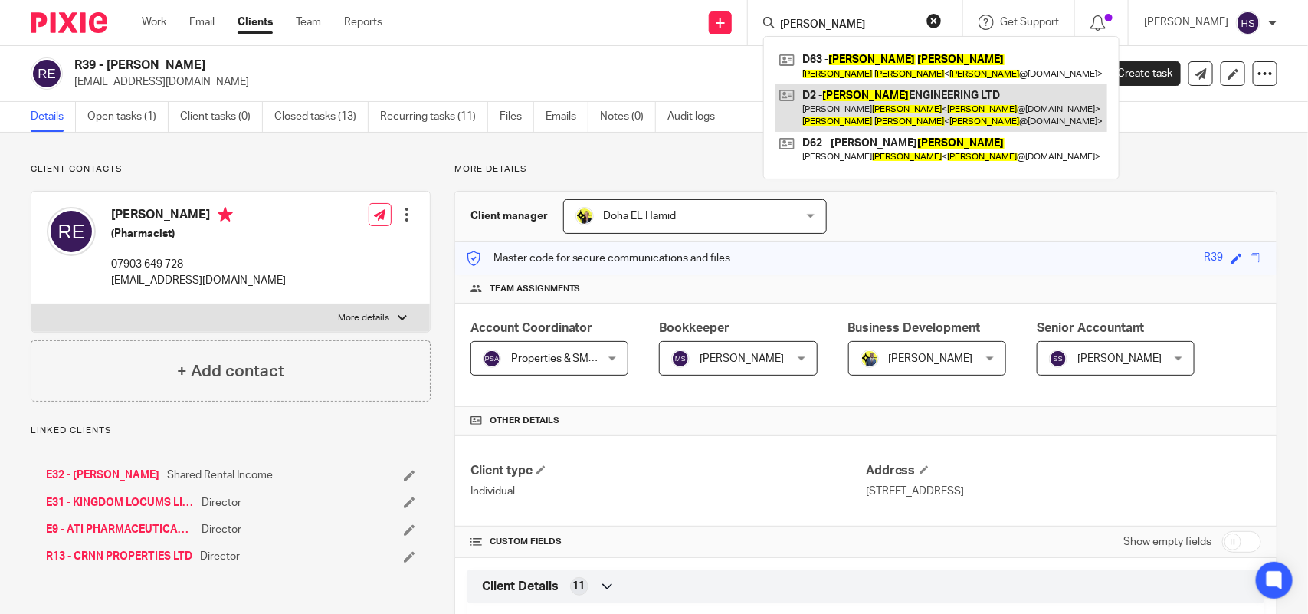
type input "Rory Devlin"
click at [835, 92] on link at bounding box center [942, 108] width 332 height 48
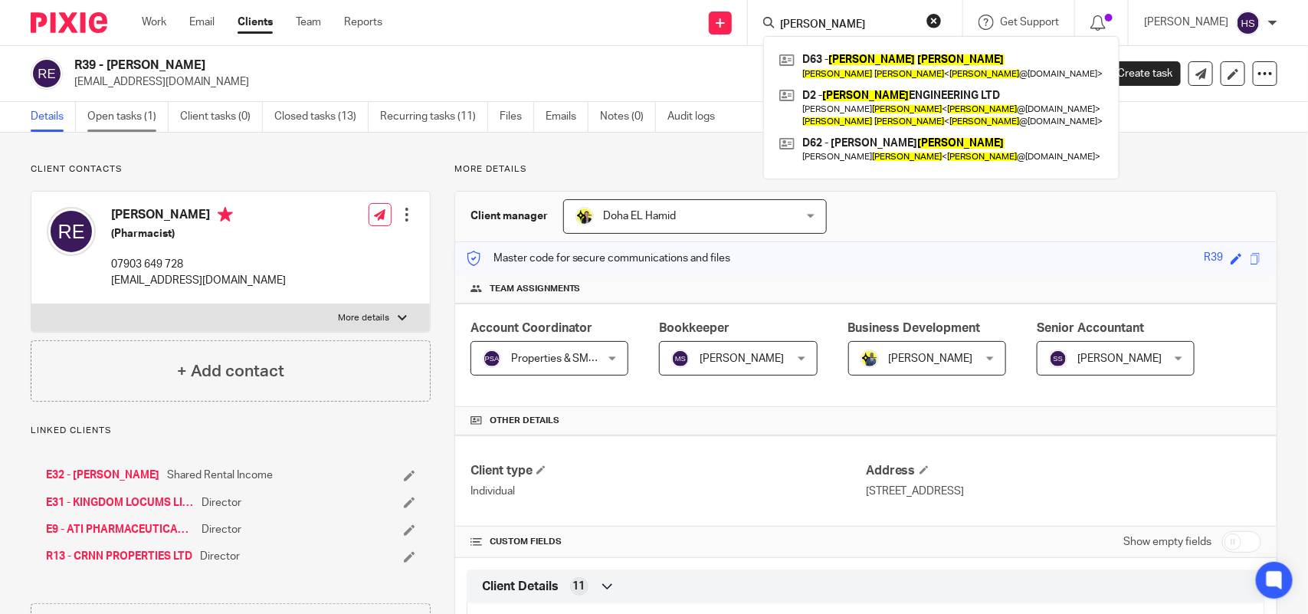
click at [113, 112] on link "Open tasks (1)" at bounding box center [127, 117] width 81 height 30
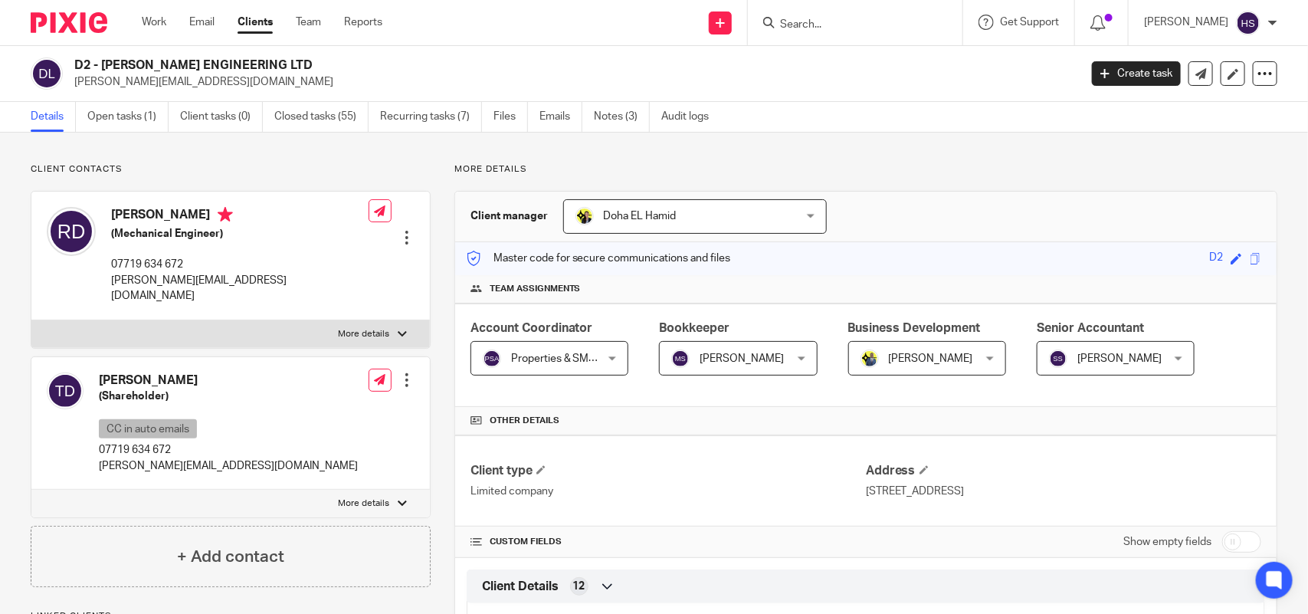
click at [858, 25] on input "Search" at bounding box center [848, 25] width 138 height 14
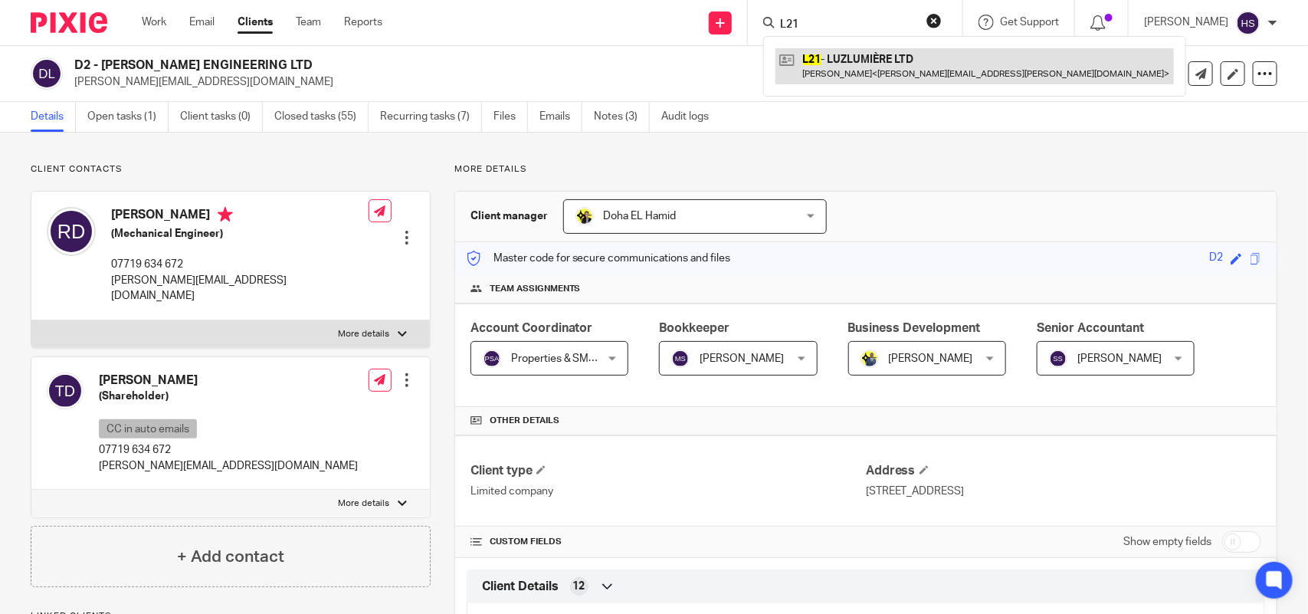
type input "L21"
click at [860, 77] on link at bounding box center [975, 65] width 399 height 35
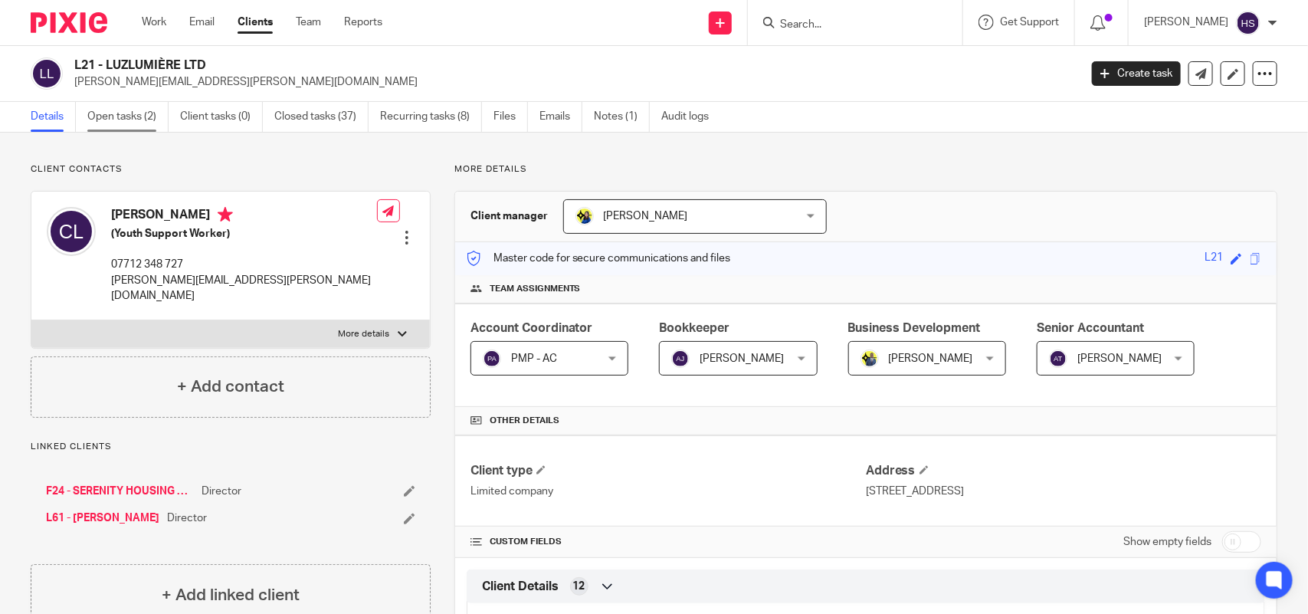
click at [130, 123] on link "Open tasks (2)" at bounding box center [127, 117] width 81 height 30
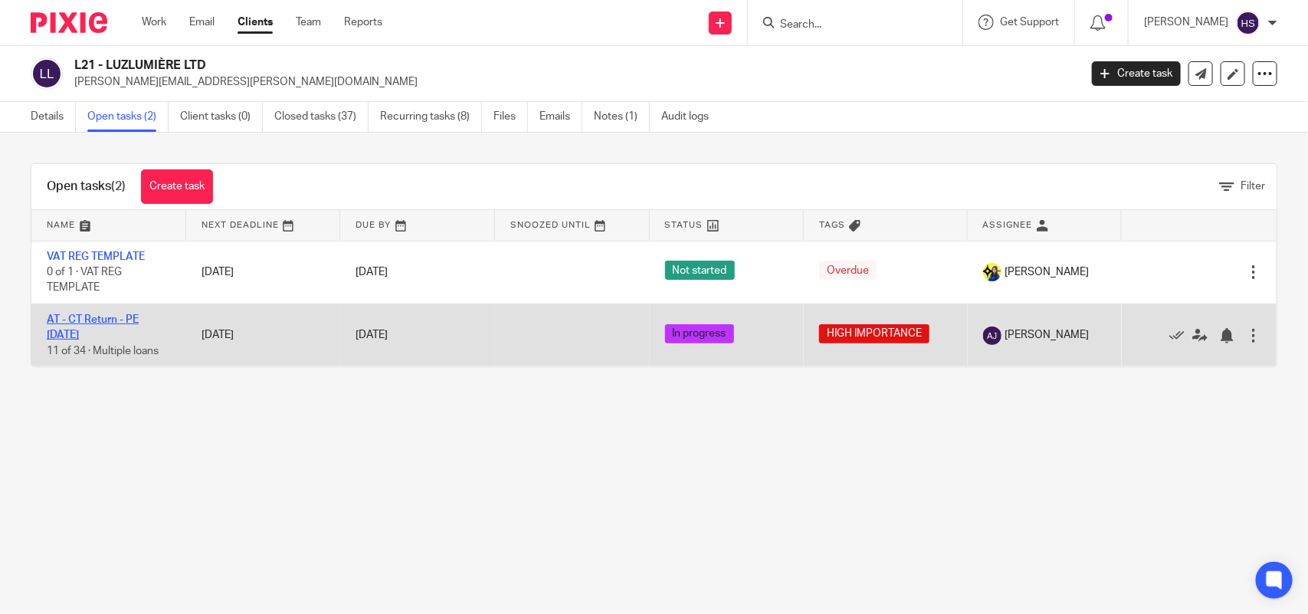
click at [139, 323] on link "AT - CT Return - PE [DATE]" at bounding box center [93, 327] width 92 height 26
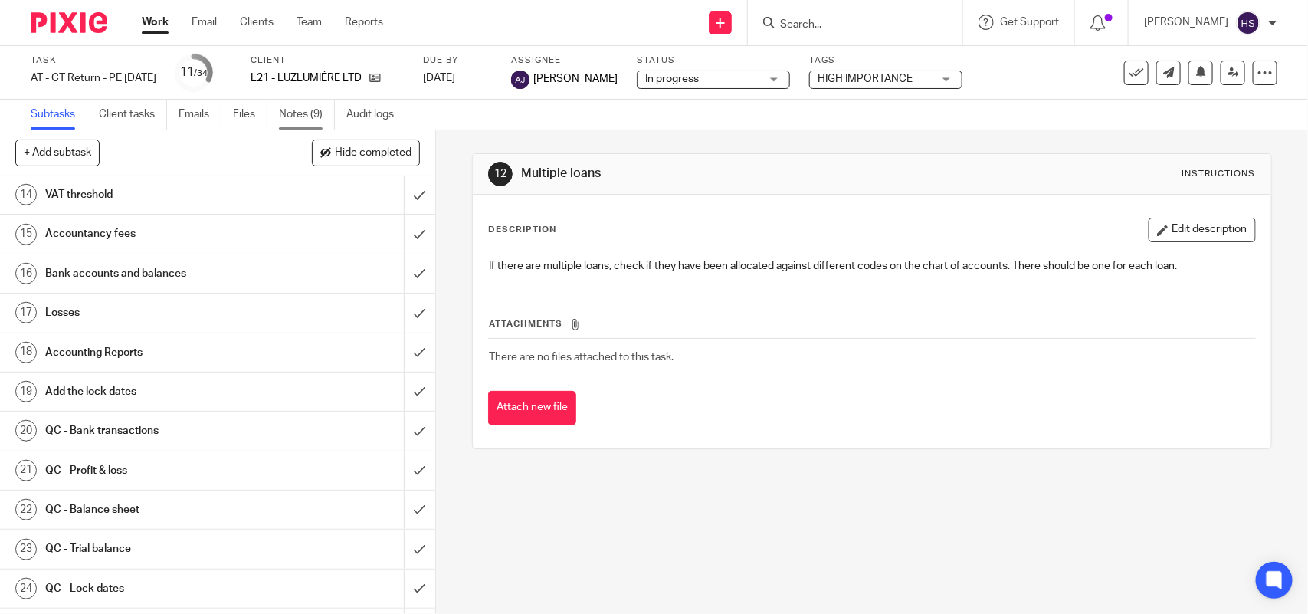
click at [307, 108] on link "Notes (9)" at bounding box center [307, 115] width 56 height 30
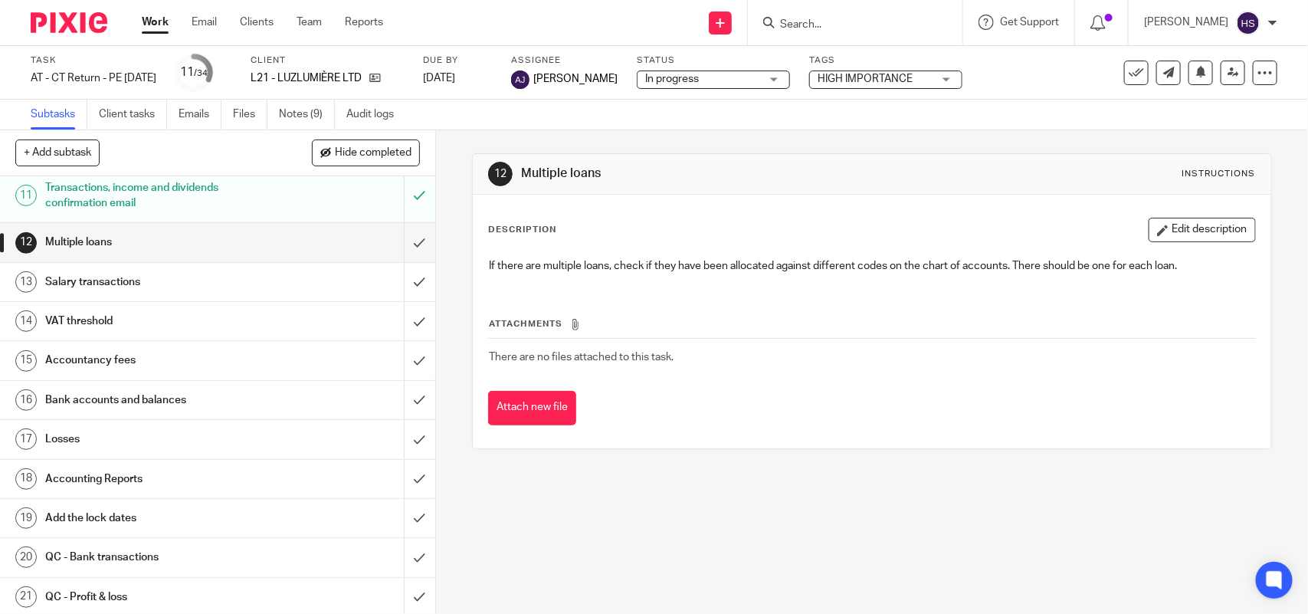
scroll to position [192, 0]
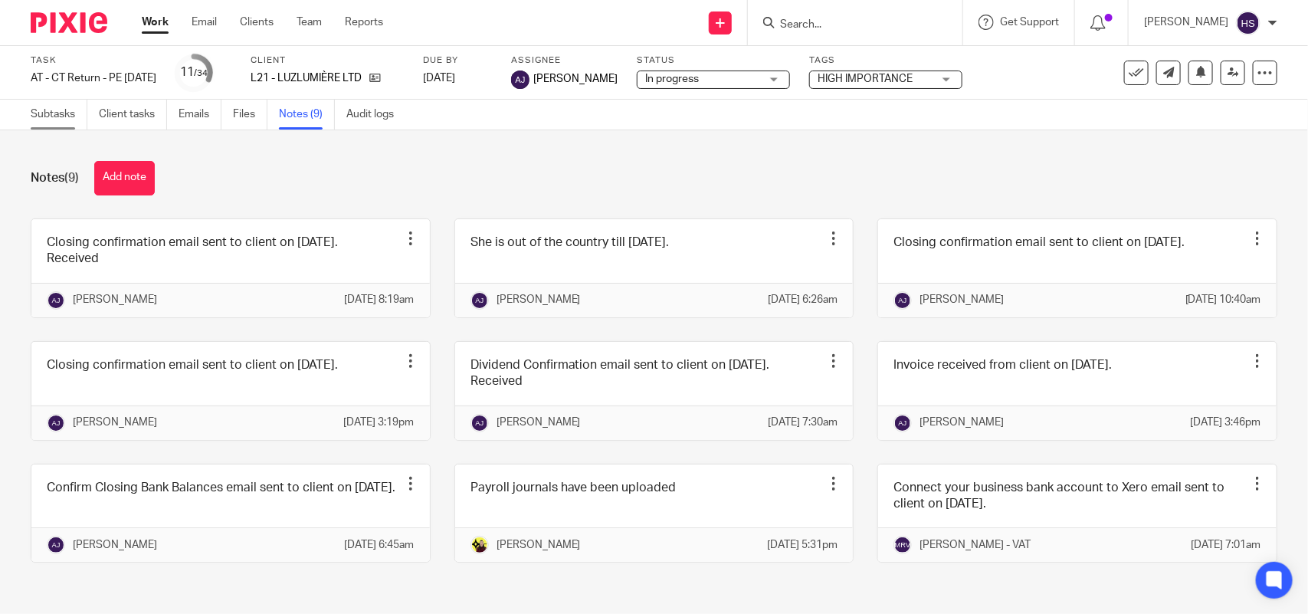
click at [61, 120] on link "Subtasks" at bounding box center [59, 115] width 57 height 30
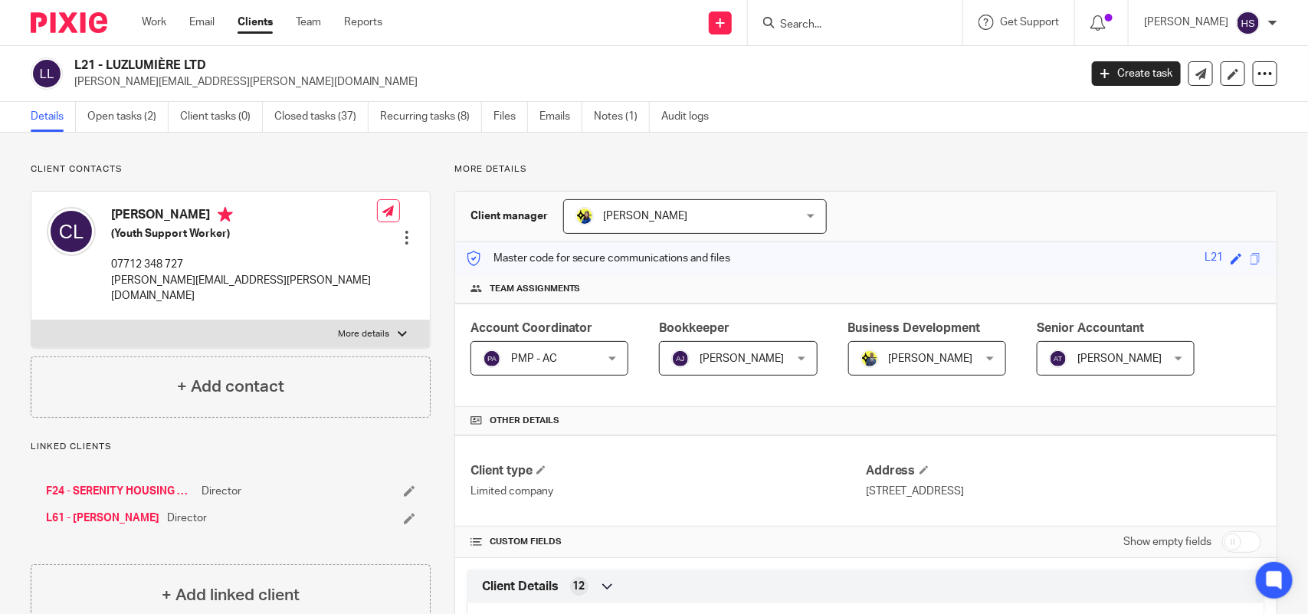
click at [841, 24] on input "Search" at bounding box center [848, 25] width 138 height 14
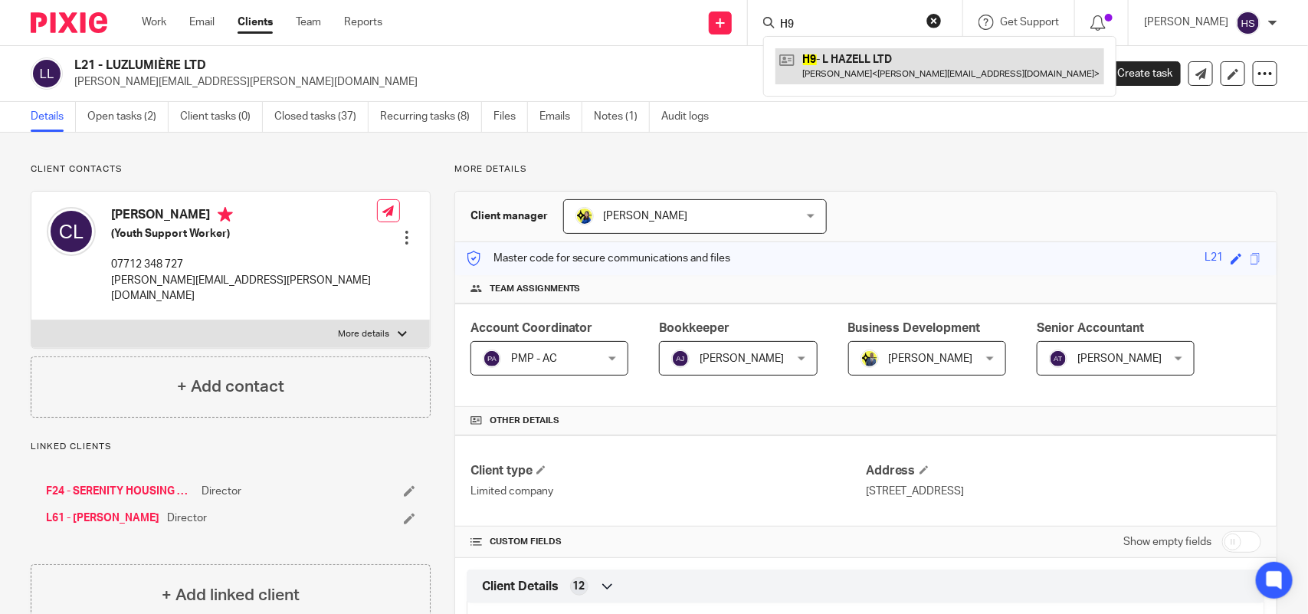
type input "H9"
click at [847, 59] on link at bounding box center [940, 65] width 329 height 35
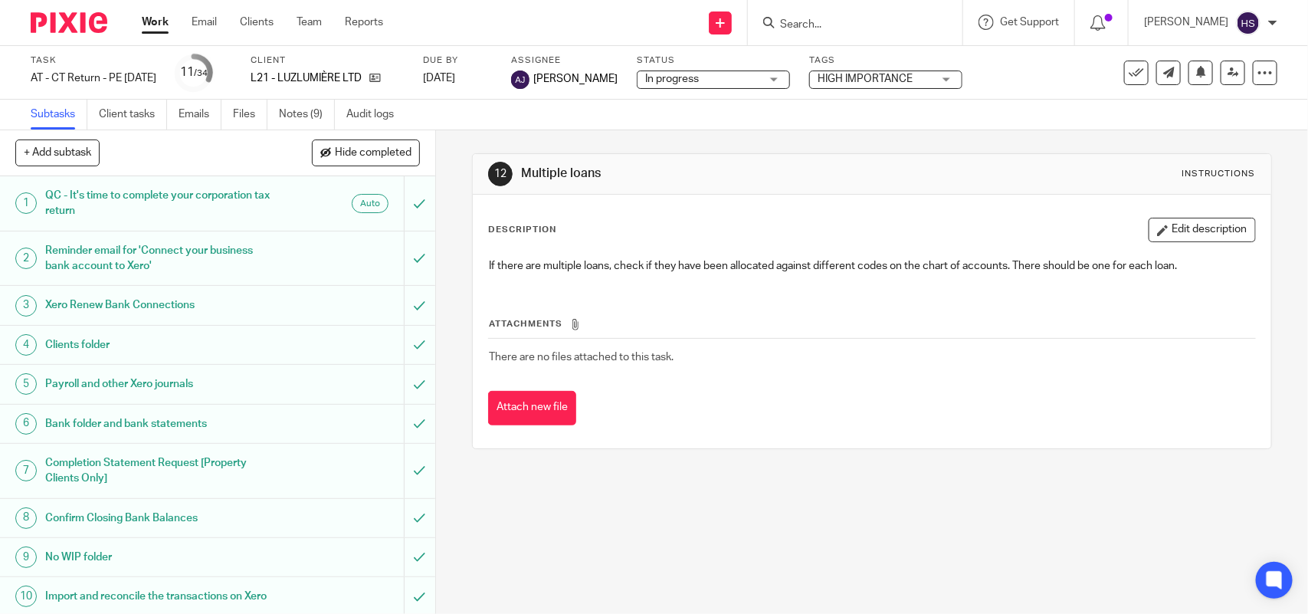
click at [718, 74] on span "In progress" at bounding box center [702, 79] width 115 height 16
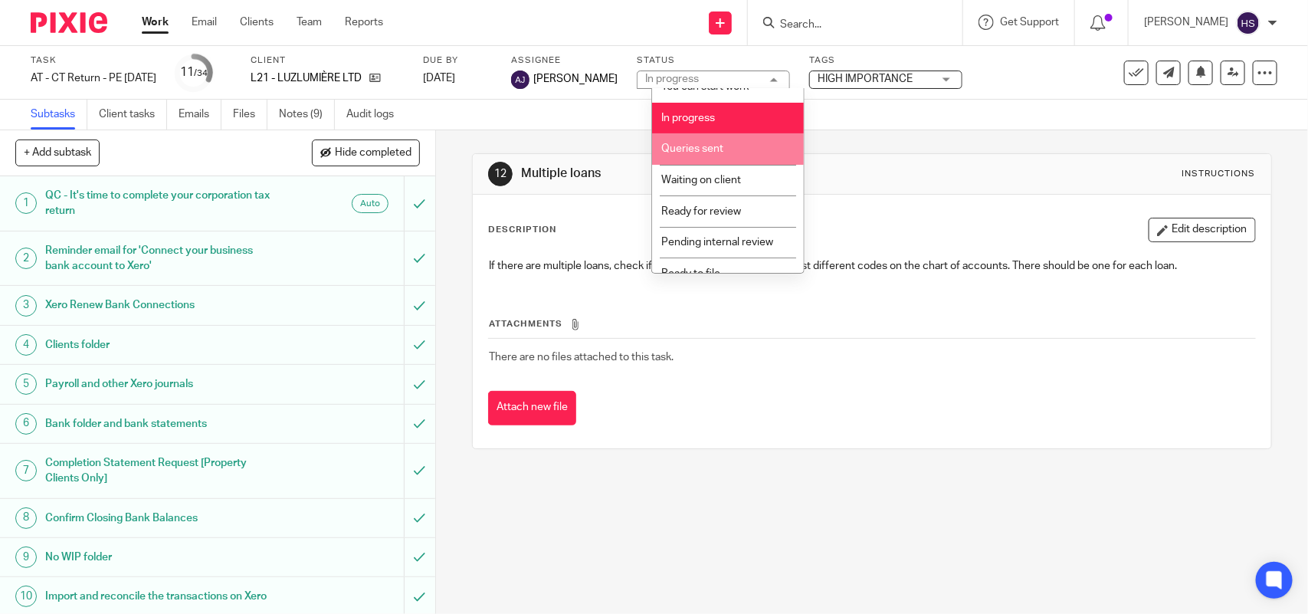
scroll to position [62, 0]
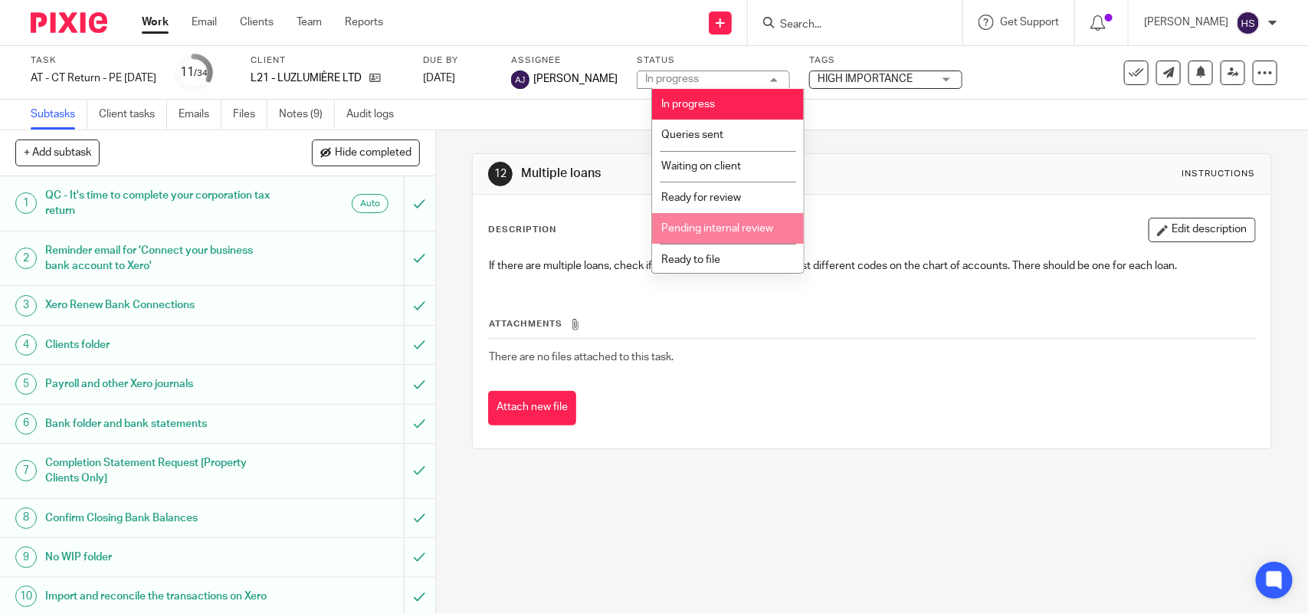
click at [737, 217] on li "Pending internal review" at bounding box center [728, 228] width 152 height 31
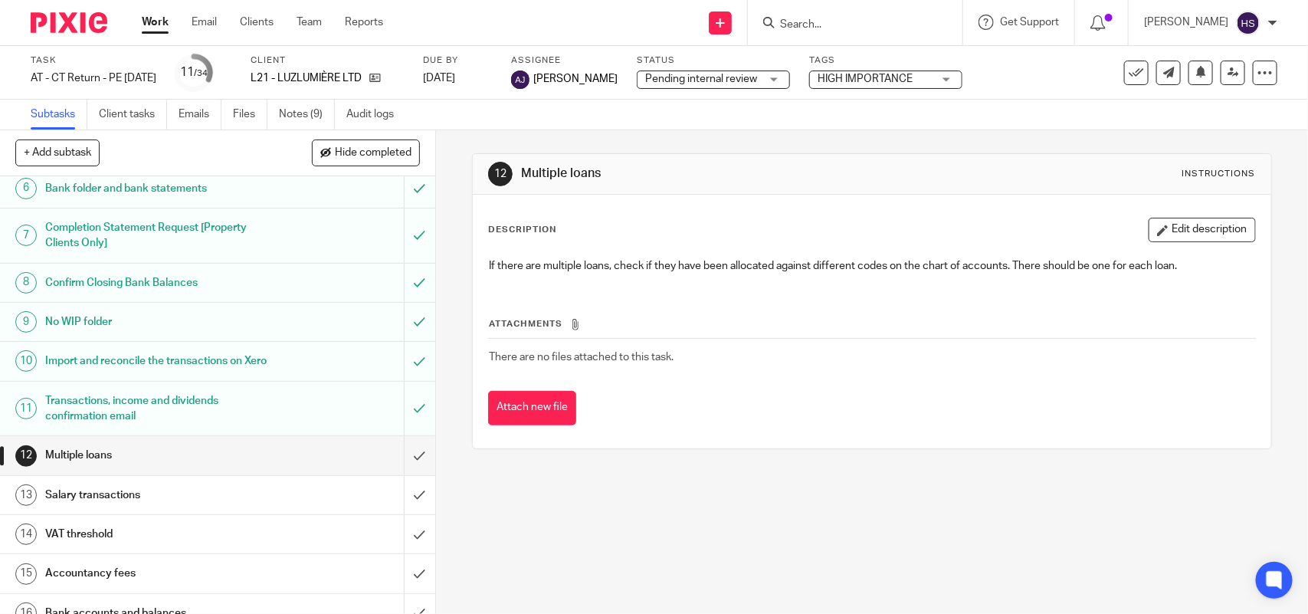
scroll to position [287, 0]
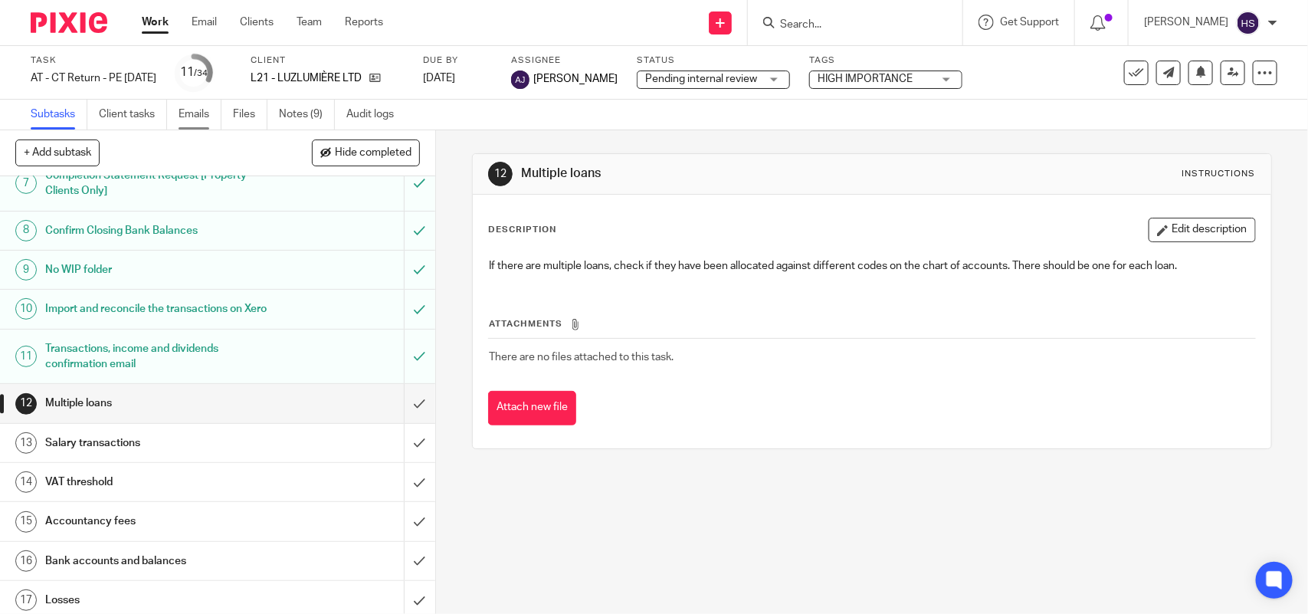
click at [208, 111] on link "Emails" at bounding box center [200, 115] width 43 height 30
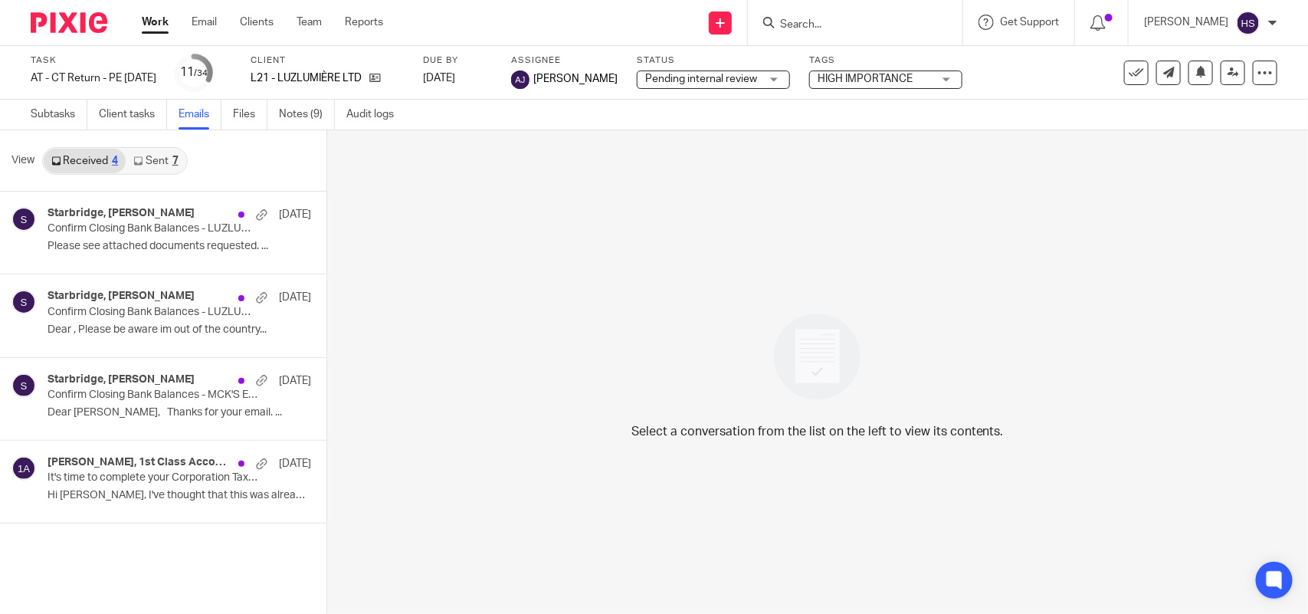
click at [146, 158] on link "Sent 7" at bounding box center [156, 161] width 60 height 25
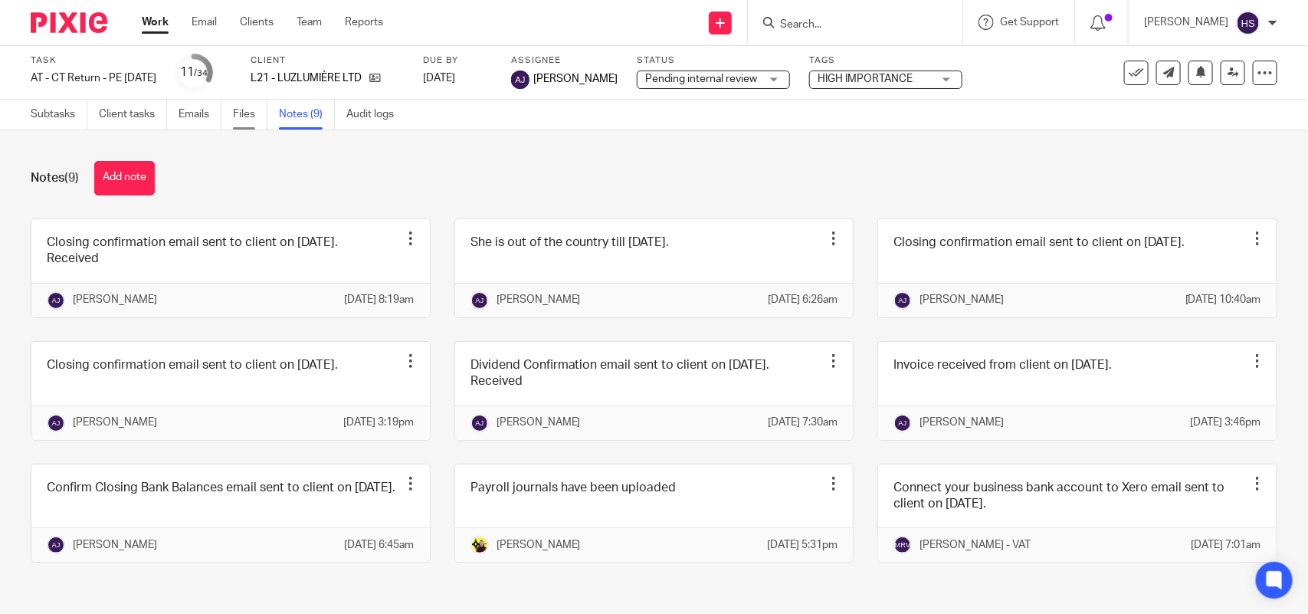
click at [239, 123] on link "Files" at bounding box center [250, 115] width 34 height 30
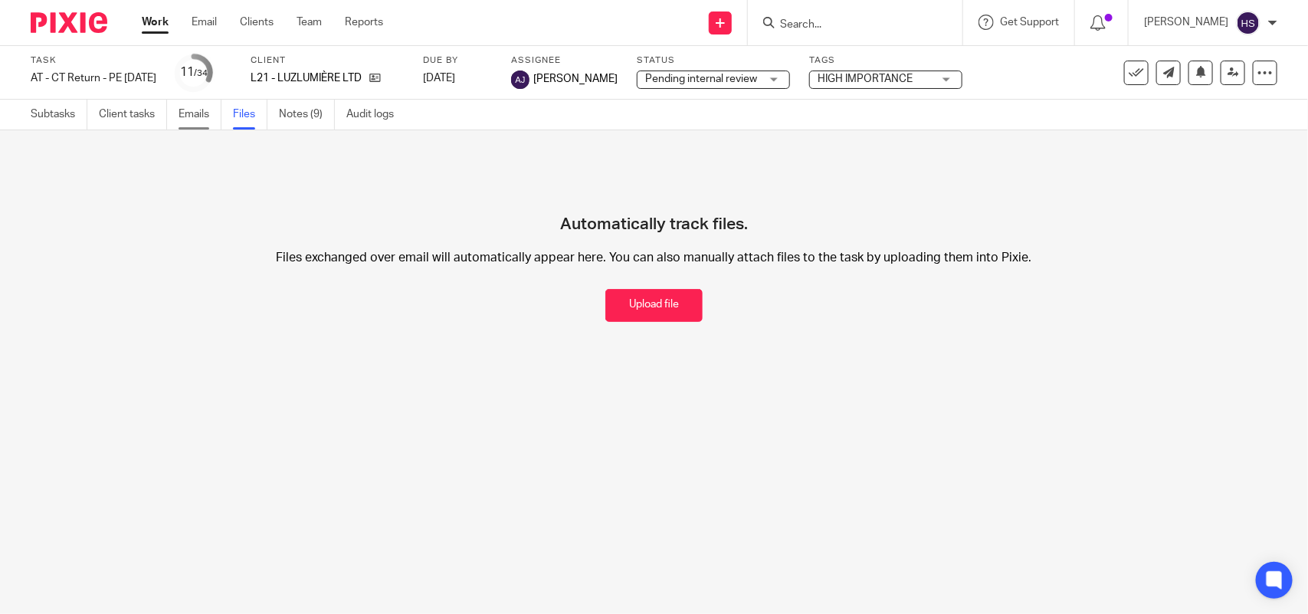
click at [193, 120] on link "Emails" at bounding box center [200, 115] width 43 height 30
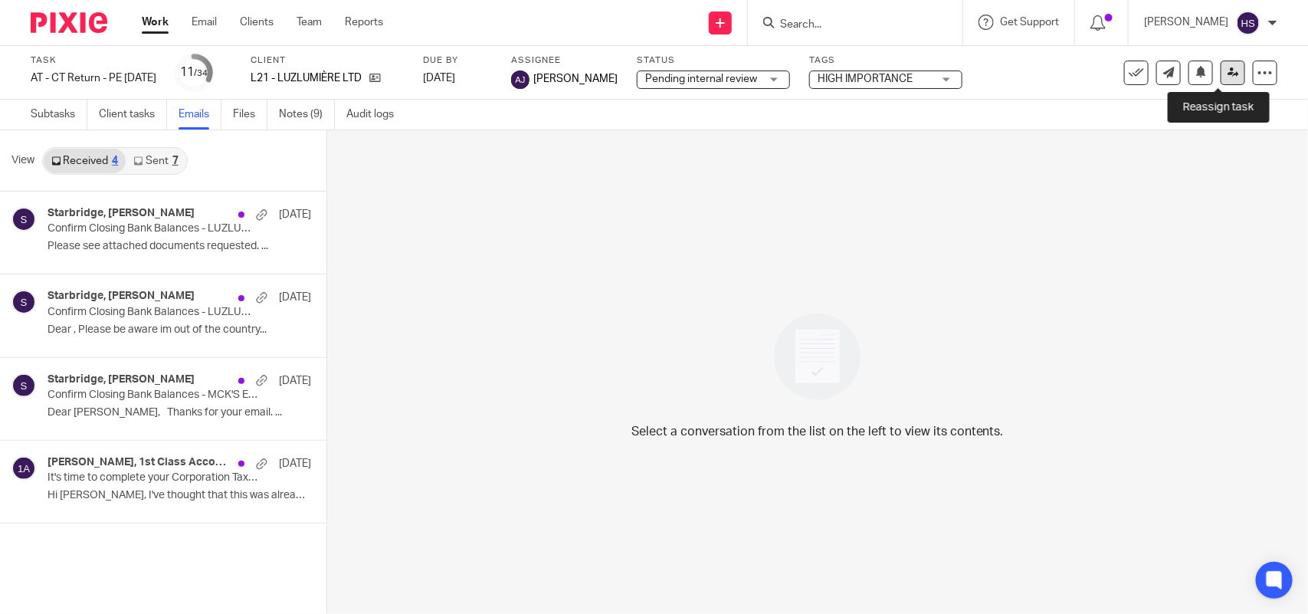
click at [1228, 77] on icon at bounding box center [1233, 72] width 11 height 11
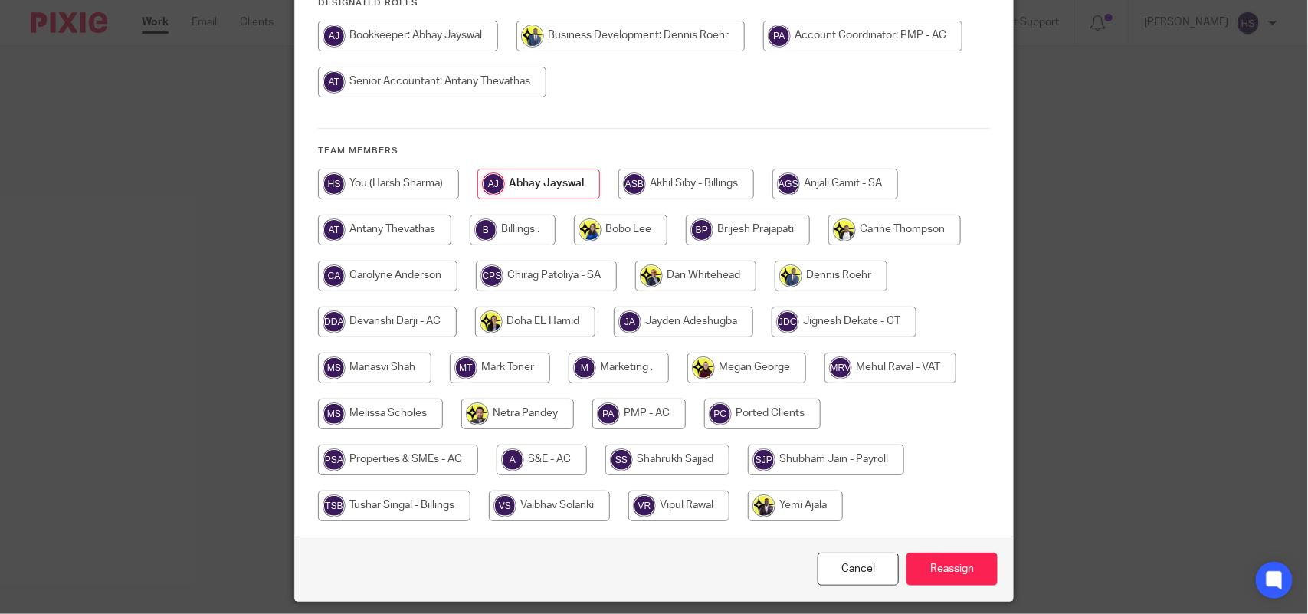
scroll to position [261, 0]
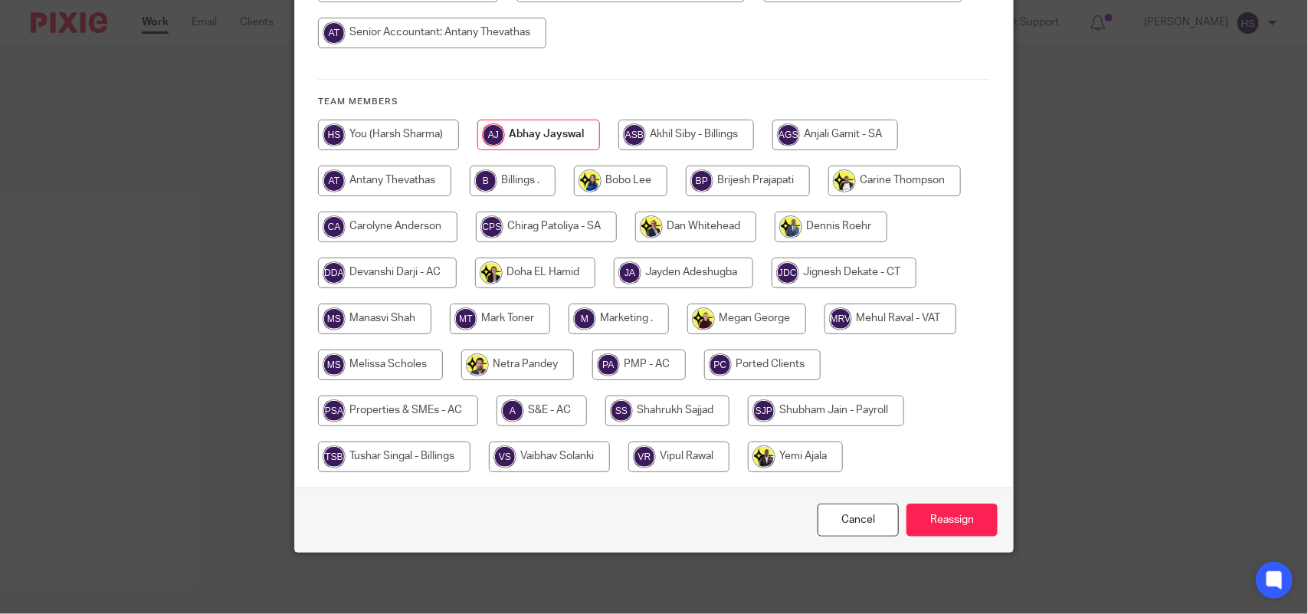
click at [867, 280] on input "radio" at bounding box center [844, 273] width 145 height 31
radio input "true"
click at [935, 539] on div "Cancel Reassign" at bounding box center [654, 519] width 718 height 64
click at [937, 531] on input "Reassign" at bounding box center [952, 520] width 91 height 33
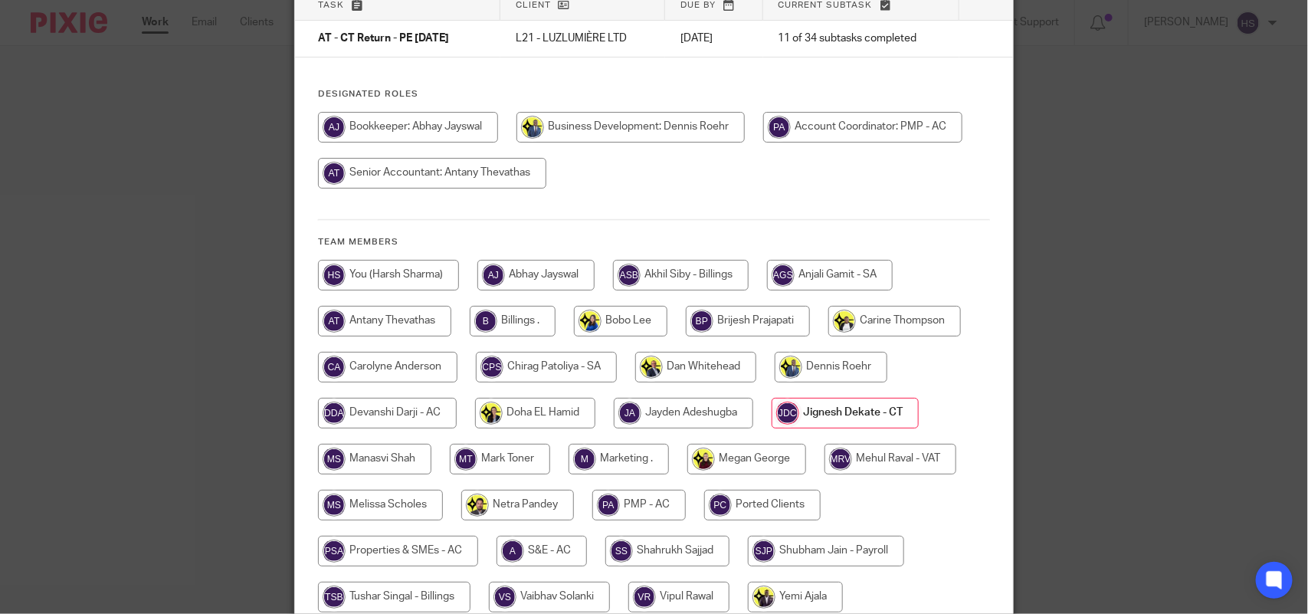
scroll to position [0, 0]
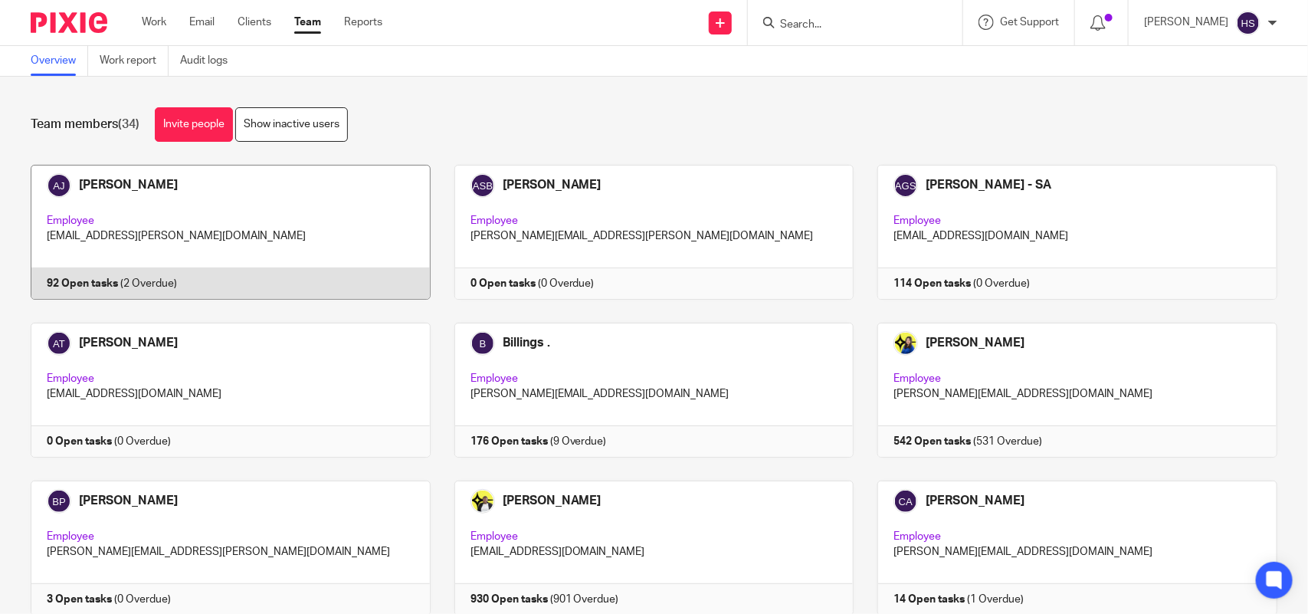
click at [254, 208] on link at bounding box center [219, 232] width 424 height 135
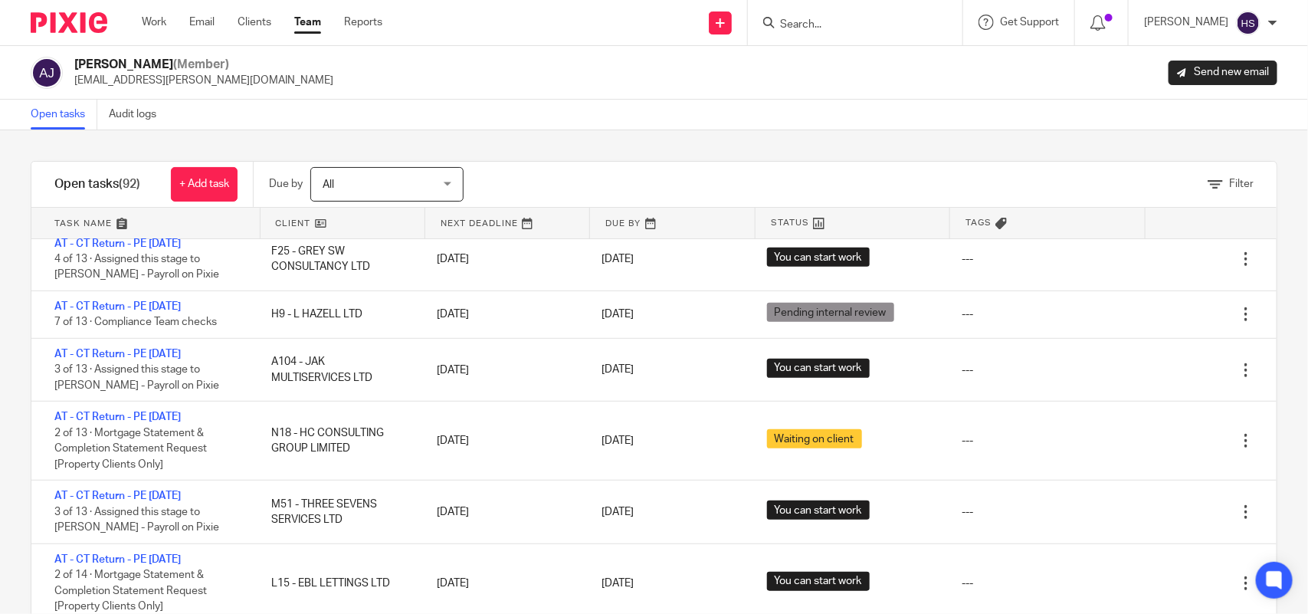
scroll to position [1182, 0]
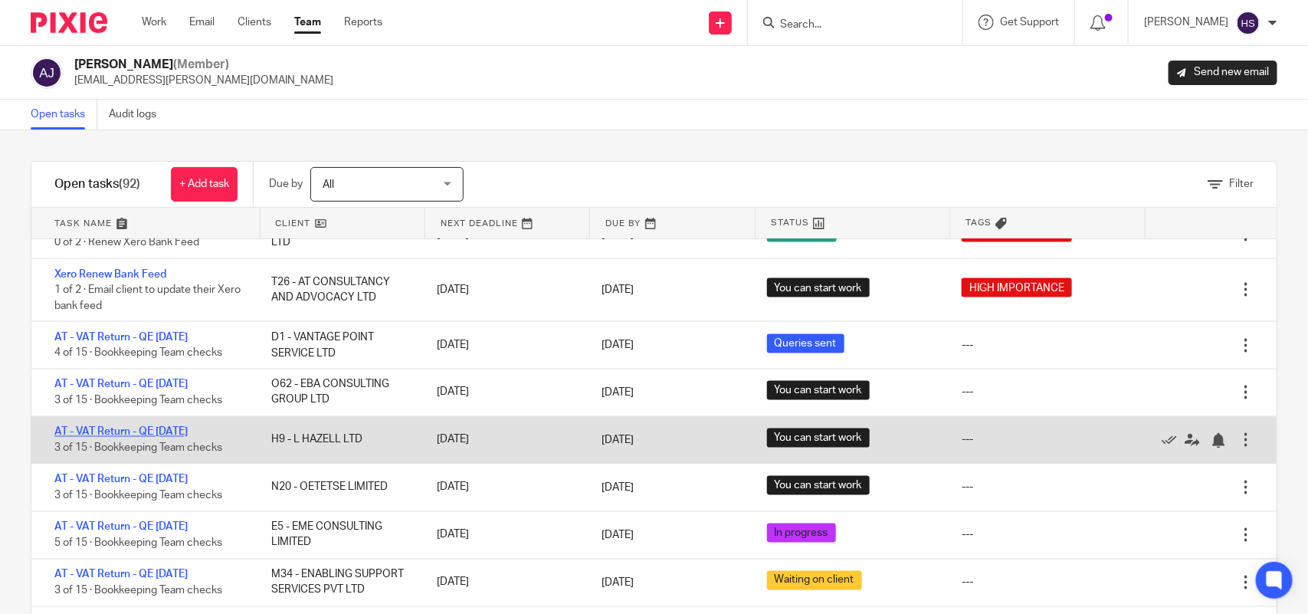
click at [185, 433] on link "AT - VAT Return - QE [DATE]" at bounding box center [120, 432] width 133 height 11
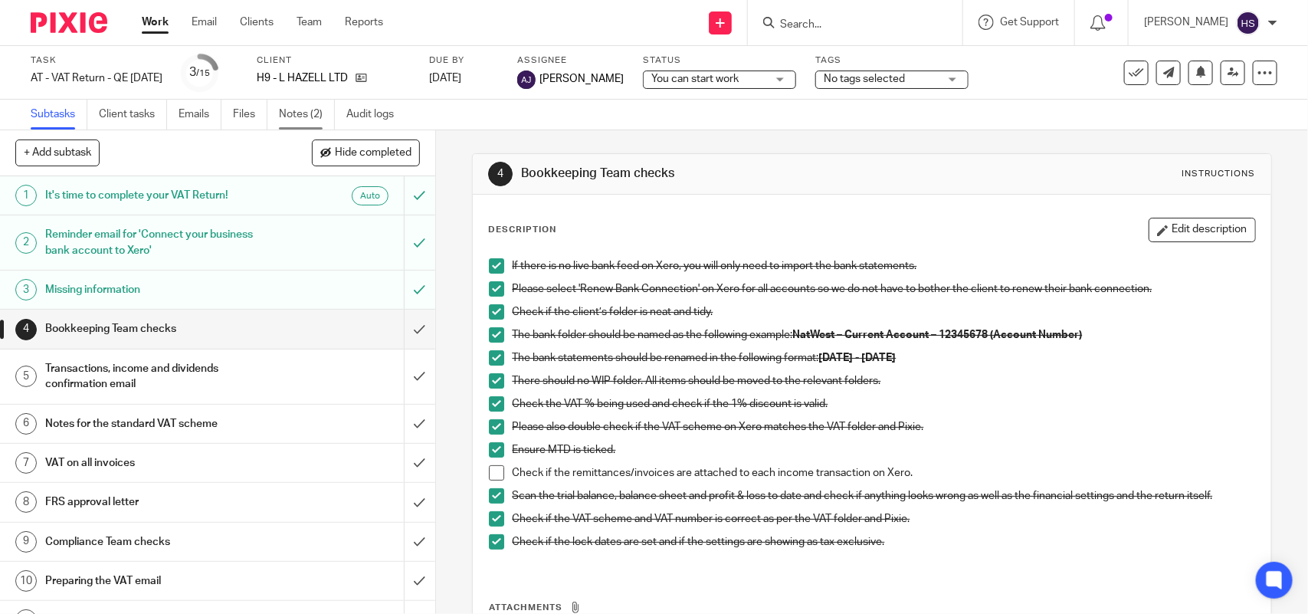
click at [294, 111] on link "Notes (2)" at bounding box center [307, 115] width 56 height 30
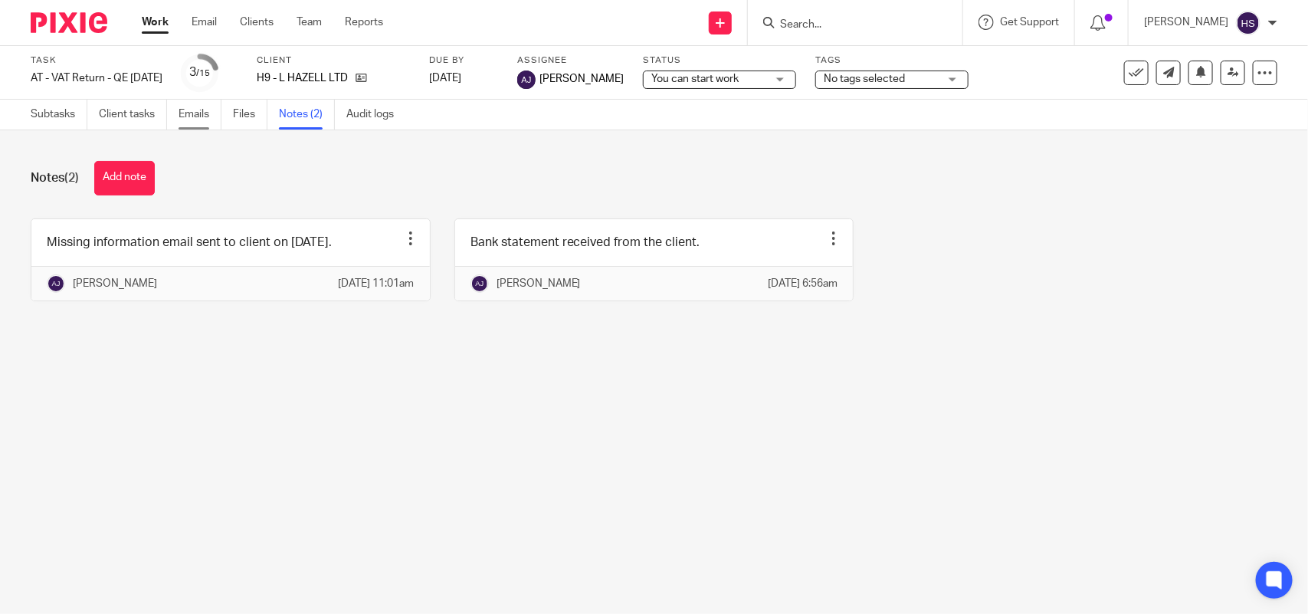
click at [200, 106] on link "Emails" at bounding box center [200, 115] width 43 height 30
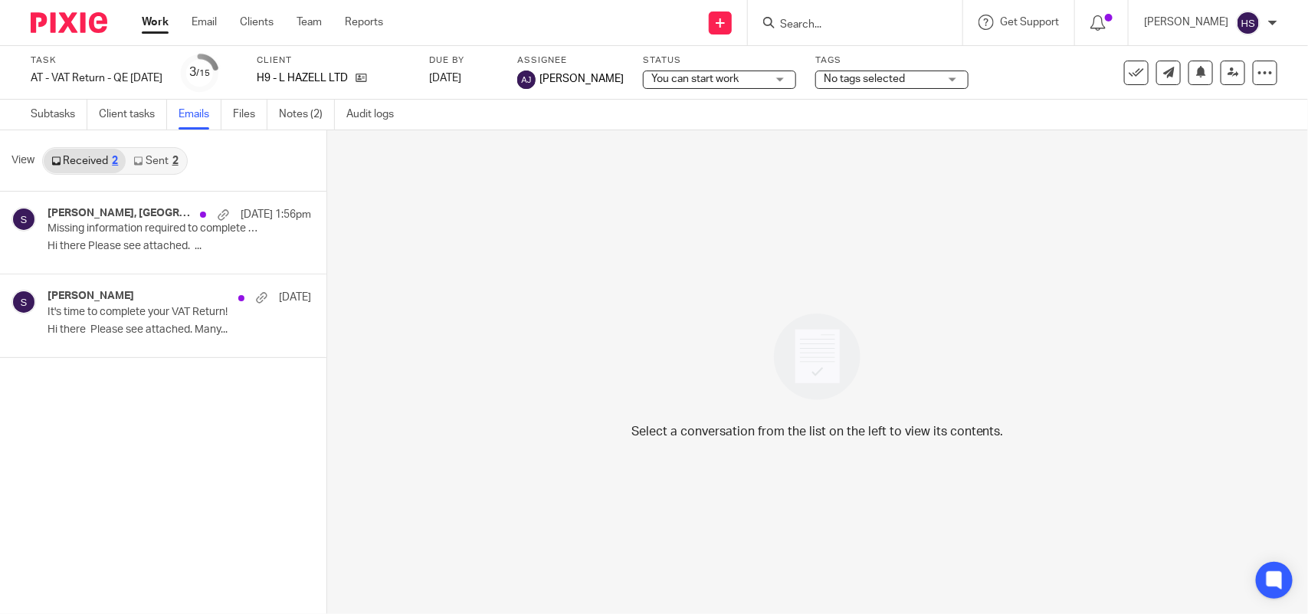
click at [148, 161] on link "Sent 2" at bounding box center [156, 161] width 60 height 25
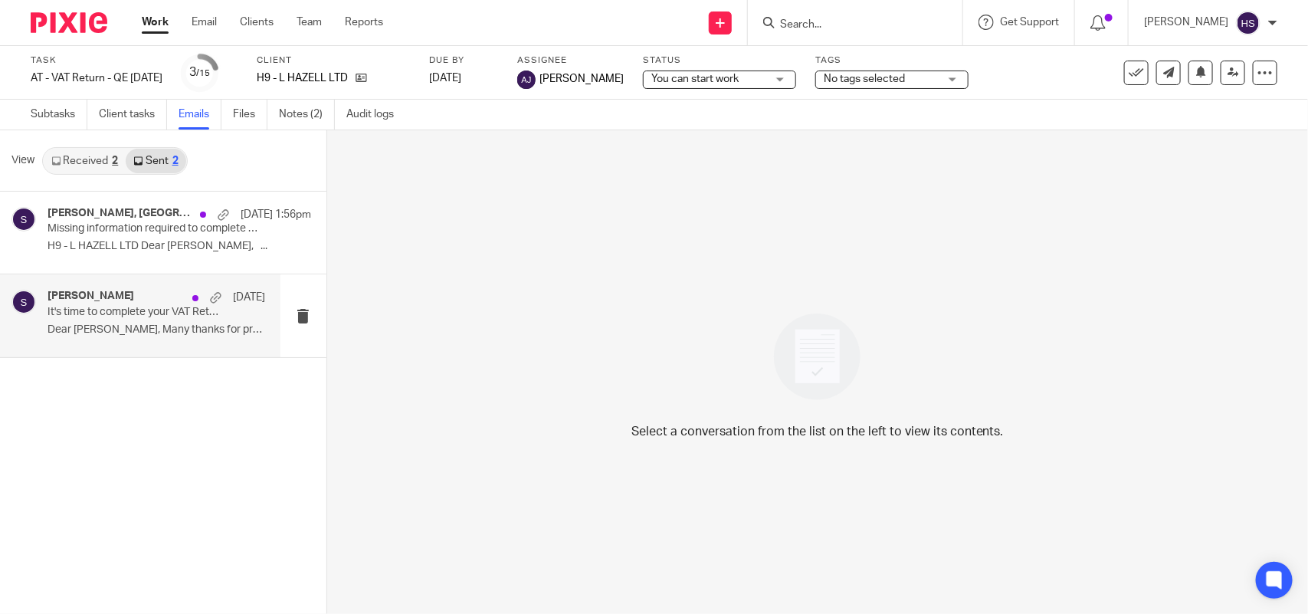
click at [116, 300] on h4 "Starbridge, leigh-anne hazell" at bounding box center [91, 296] width 87 height 13
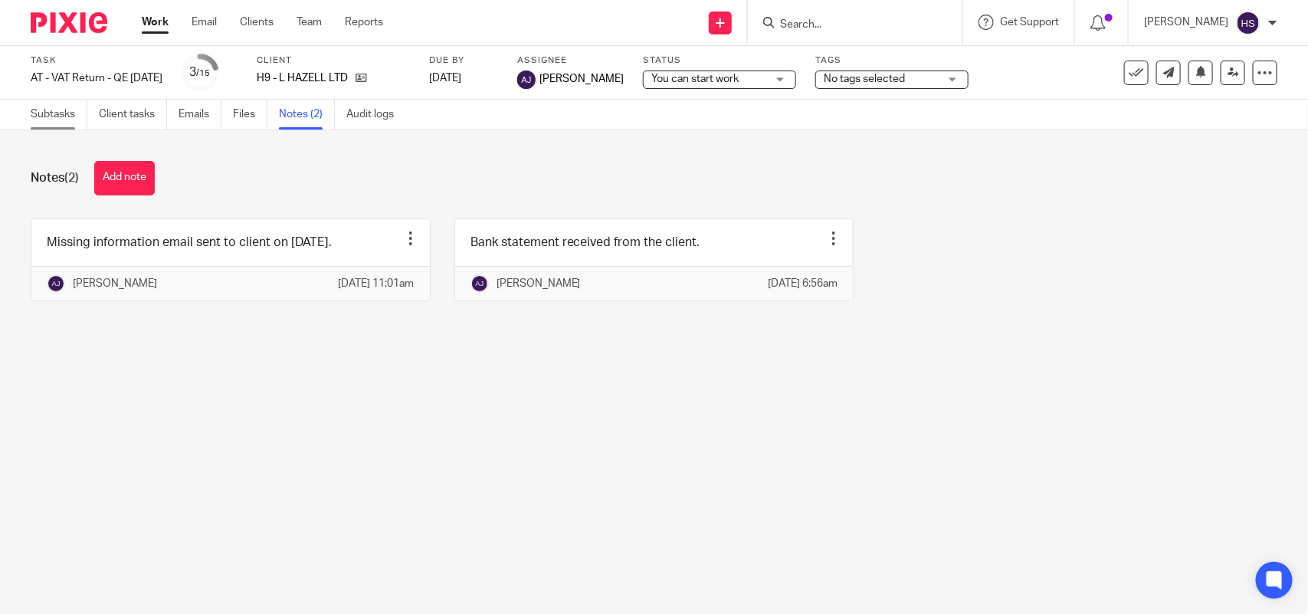
click at [81, 109] on link "Subtasks" at bounding box center [59, 115] width 57 height 30
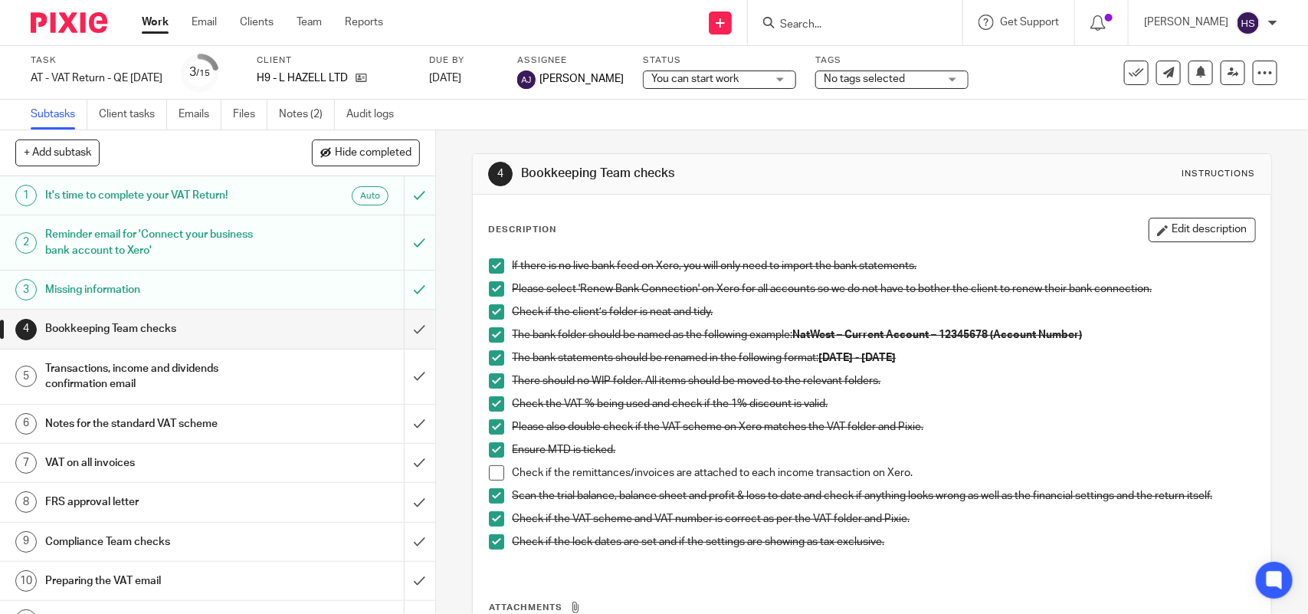
click at [874, 21] on input "Search" at bounding box center [848, 25] width 138 height 14
paste input "Sikhangeliwe"
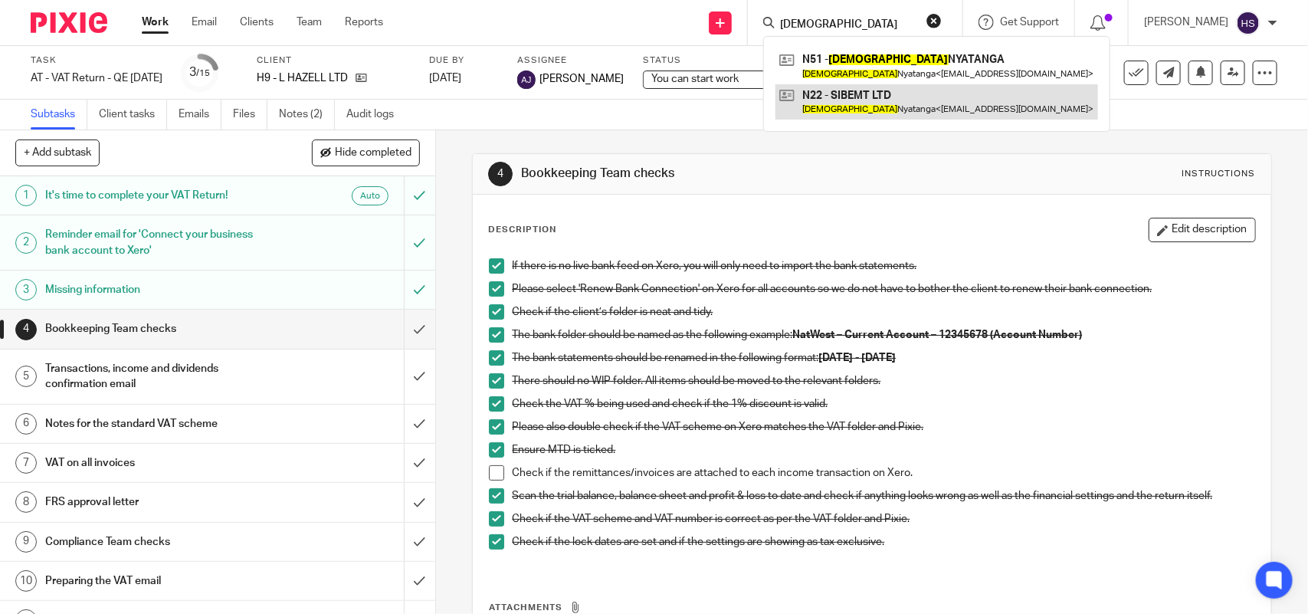
type input "Sikhangeliwe"
click at [851, 97] on link at bounding box center [937, 101] width 323 height 35
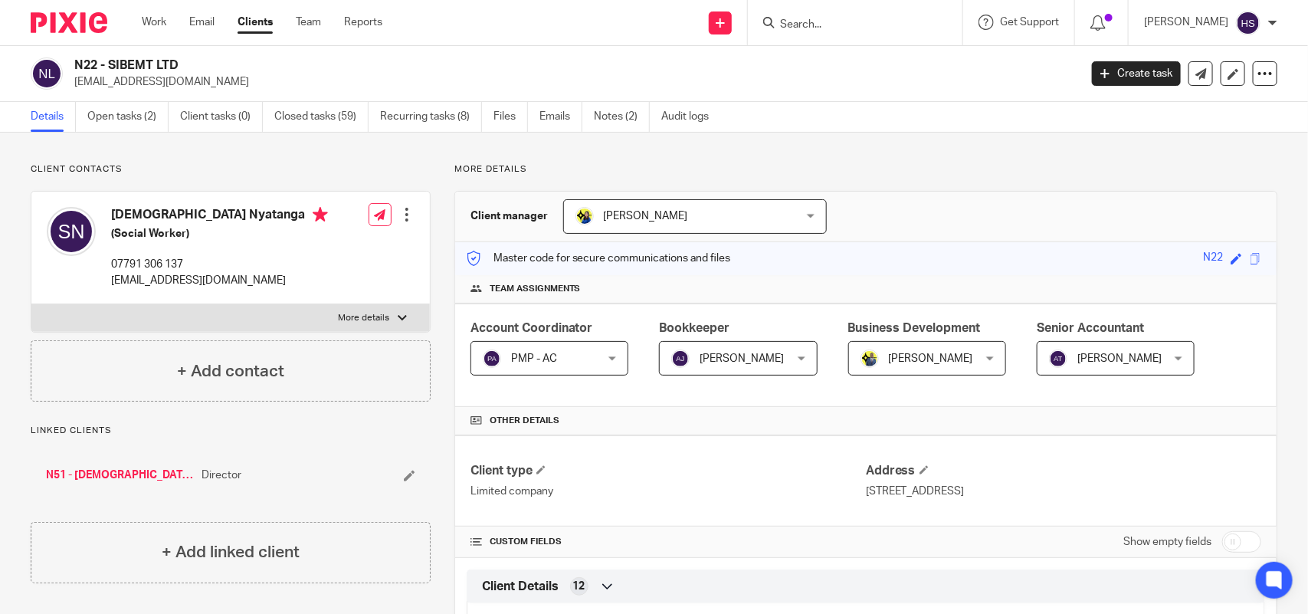
click at [841, 19] on input "Search" at bounding box center [848, 25] width 138 height 14
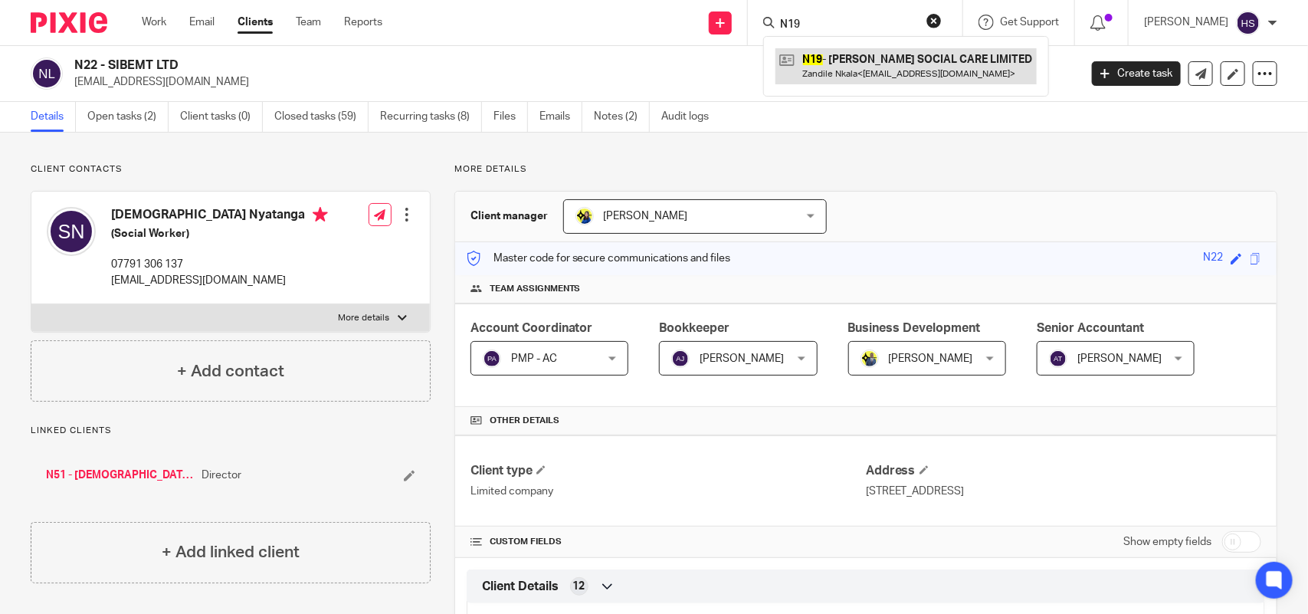
type input "N19"
click at [887, 57] on link at bounding box center [906, 65] width 261 height 35
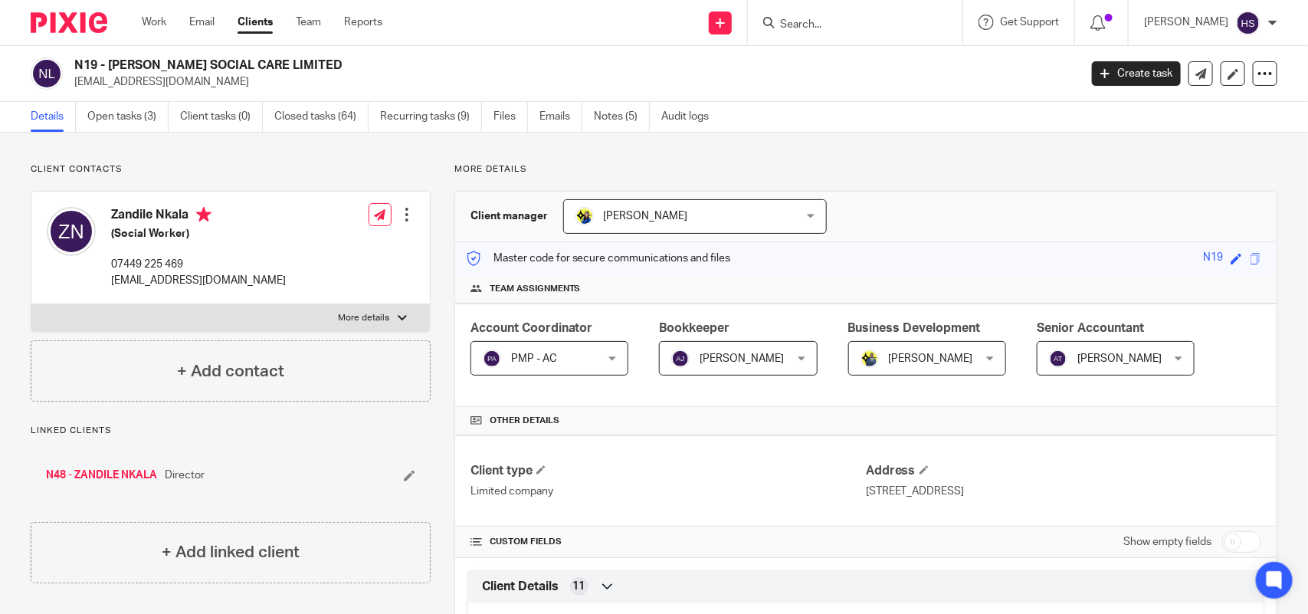
click at [886, 13] on form at bounding box center [860, 22] width 163 height 19
click at [880, 25] on input "Search" at bounding box center [848, 25] width 138 height 14
paste input "[PERSON_NAME]"
type input "[PERSON_NAME]"
click at [942, 21] on button "reset" at bounding box center [934, 20] width 15 height 15
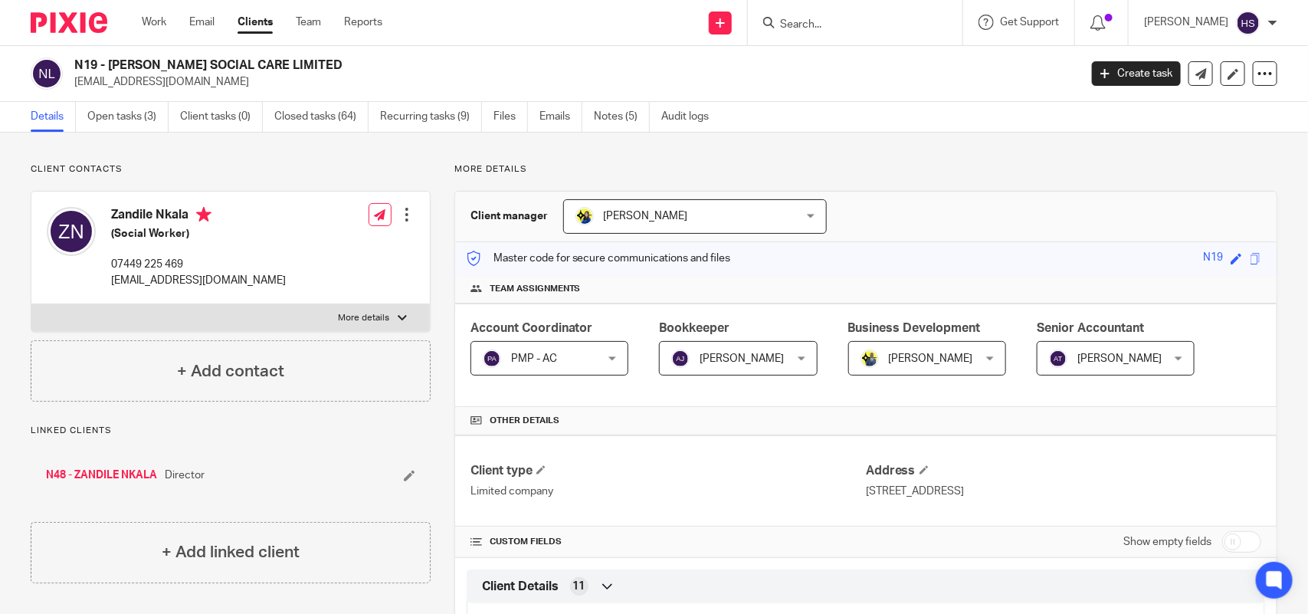
click at [883, 18] on input "Search" at bounding box center [848, 25] width 138 height 14
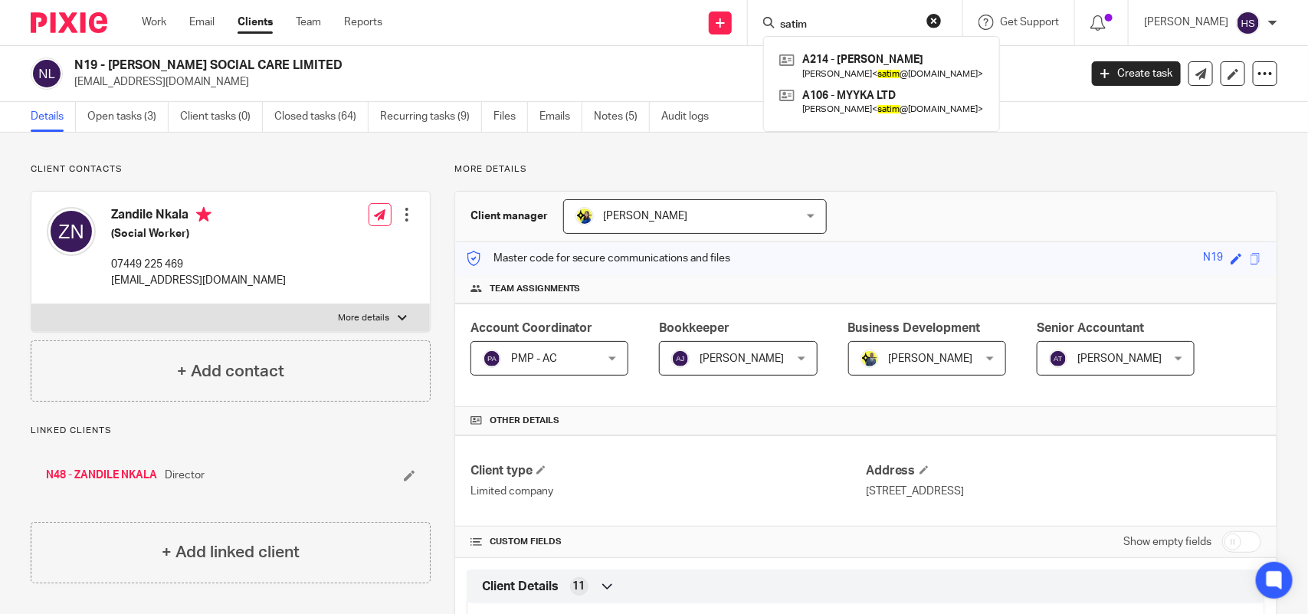
type input "satim"
click at [952, 10] on div "satim A214 - [PERSON_NAME] [PERSON_NAME] < satim @[DOMAIN_NAME] > A106 - MYYKA …" at bounding box center [855, 22] width 215 height 45
click at [942, 20] on button "reset" at bounding box center [934, 20] width 15 height 15
click at [882, 20] on input "Search" at bounding box center [839, 25] width 138 height 14
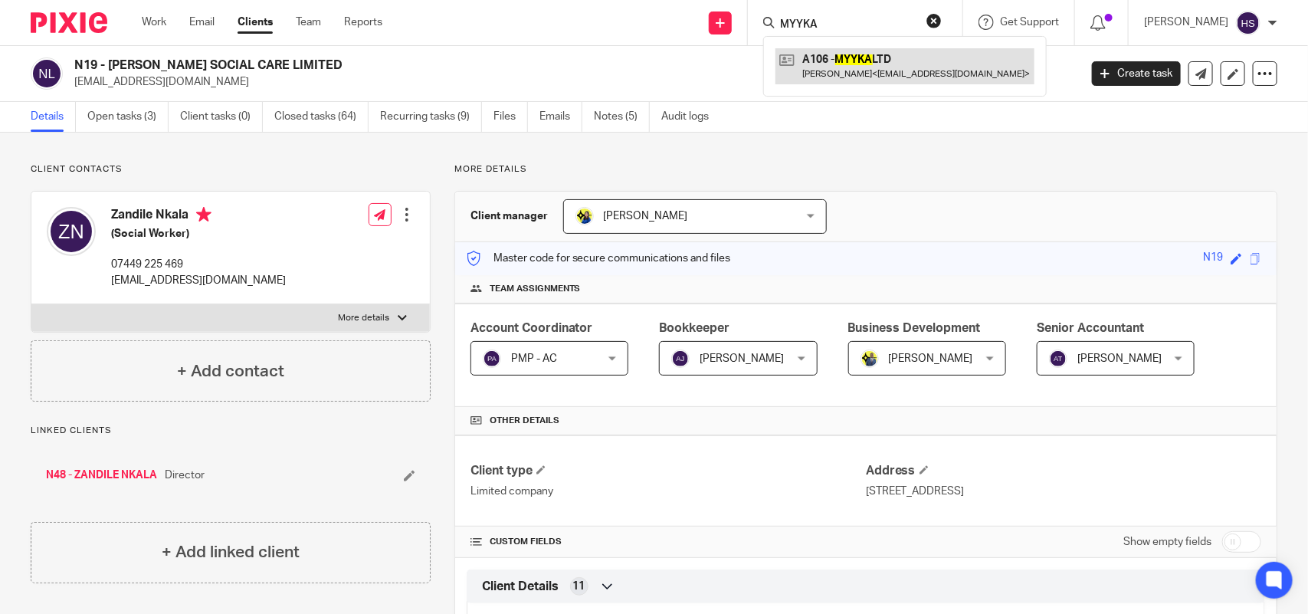
type input "MYYKA"
click at [845, 59] on link at bounding box center [905, 65] width 259 height 35
